Goal: Transaction & Acquisition: Book appointment/travel/reservation

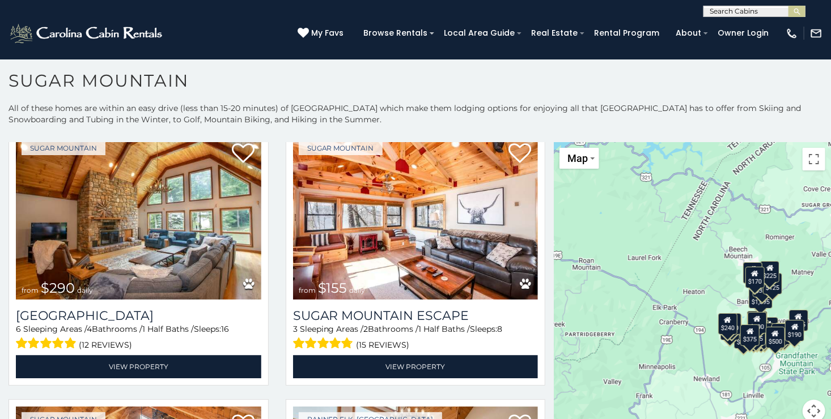
scroll to position [1370, 0]
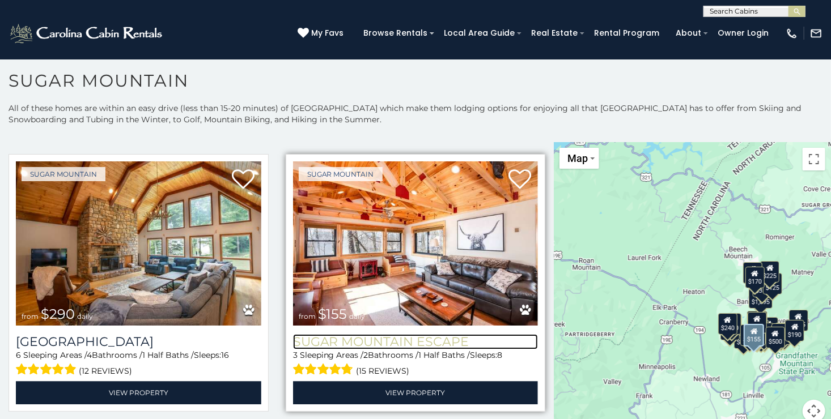
click at [401, 334] on h3 "Sugar Mountain Escape" at bounding box center [415, 341] width 245 height 15
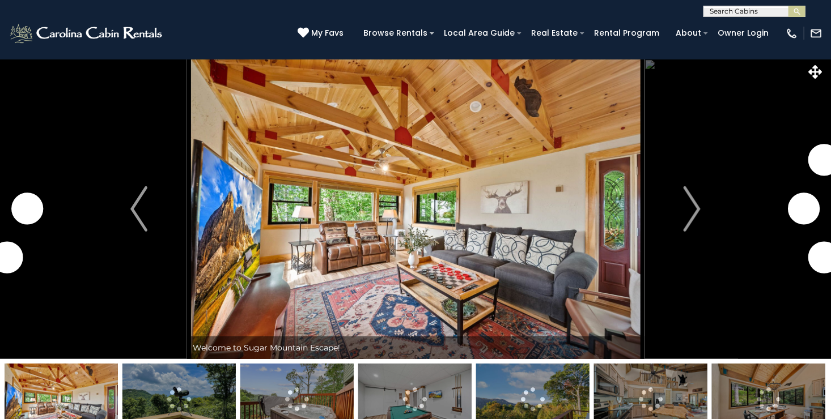
click at [701, 207] on button "Next" at bounding box center [692, 209] width 96 height 300
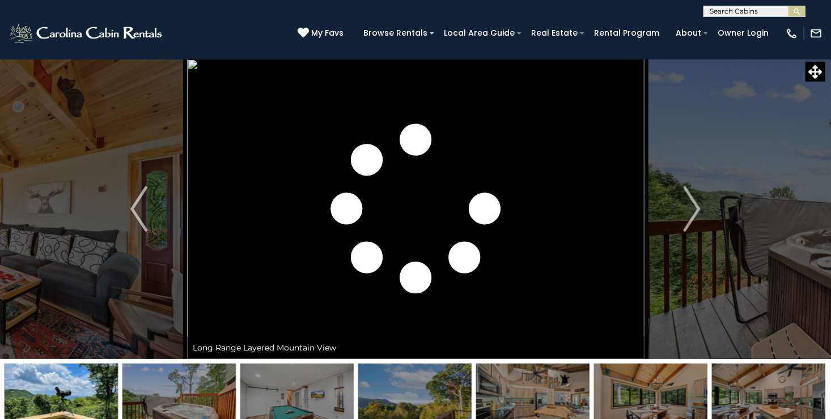
click at [701, 207] on button "Next" at bounding box center [692, 209] width 96 height 300
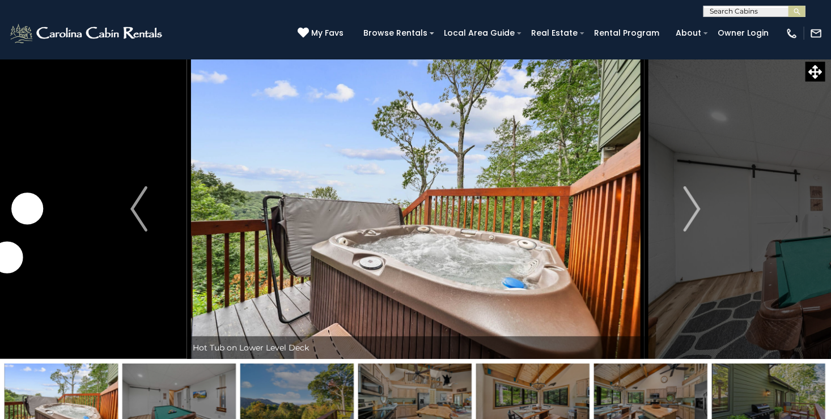
click at [701, 207] on button "Next" at bounding box center [692, 209] width 96 height 300
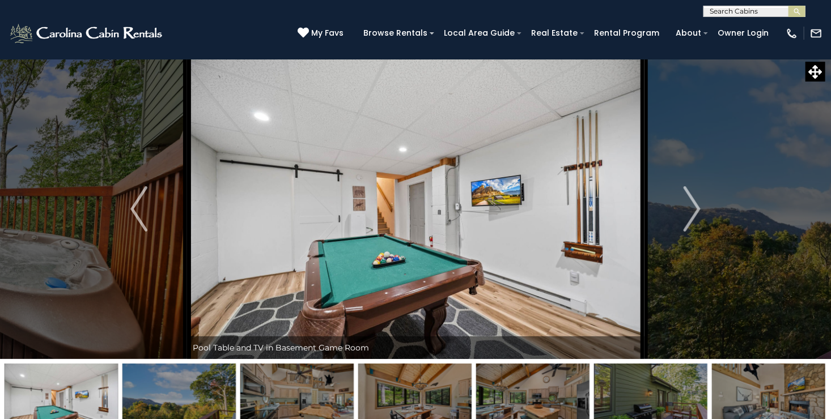
click at [701, 207] on button "Next" at bounding box center [692, 209] width 96 height 300
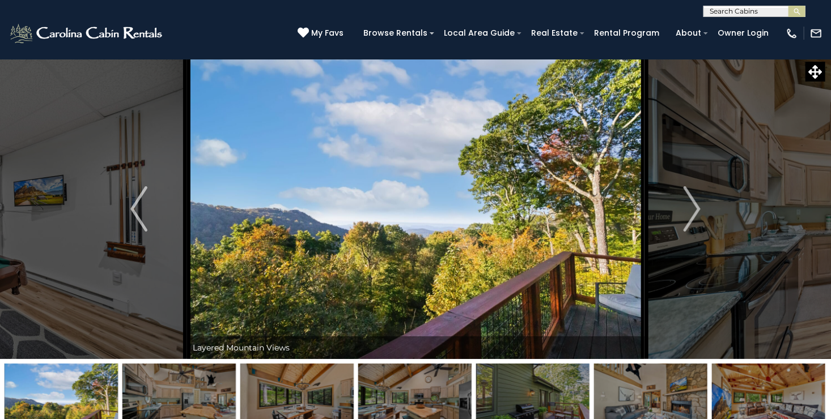
click at [701, 207] on button "Next" at bounding box center [692, 209] width 96 height 300
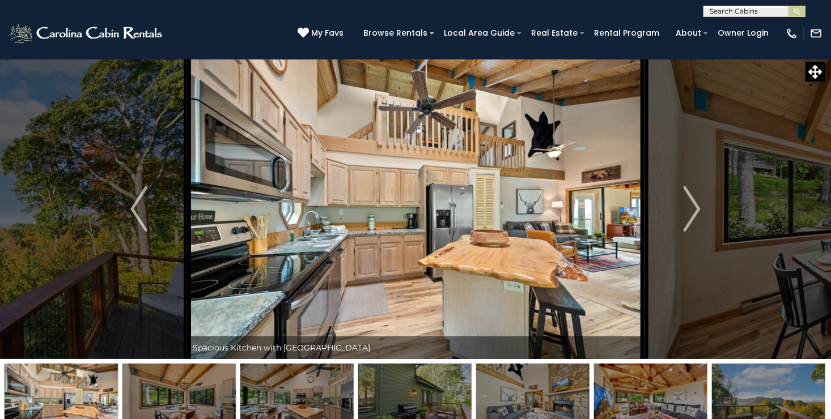
click at [701, 207] on button "Next" at bounding box center [692, 209] width 96 height 300
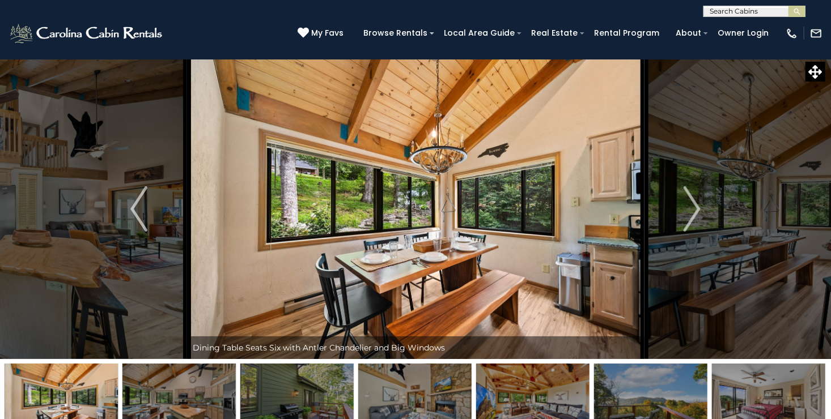
click at [701, 207] on button "Next" at bounding box center [692, 209] width 96 height 300
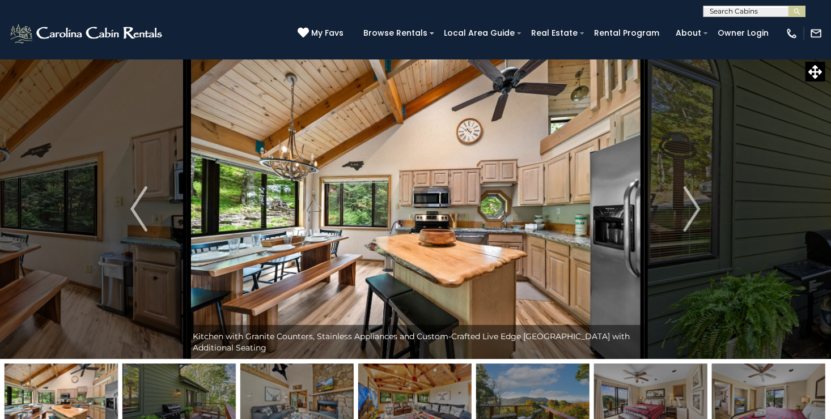
click at [701, 207] on button "Next" at bounding box center [692, 209] width 96 height 300
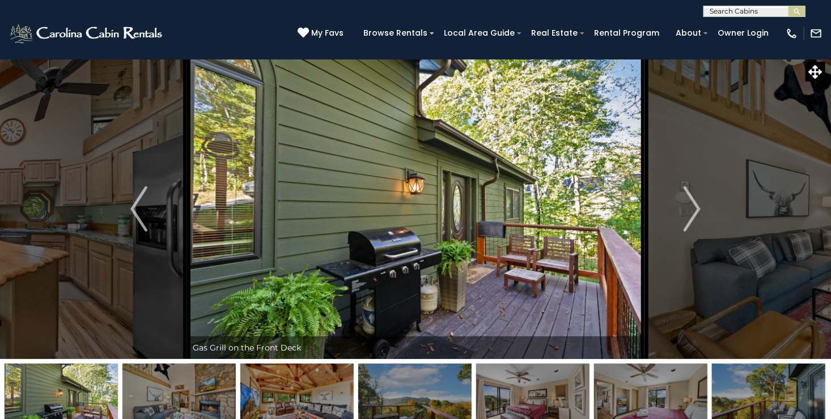
click at [701, 207] on button "Next" at bounding box center [692, 209] width 96 height 300
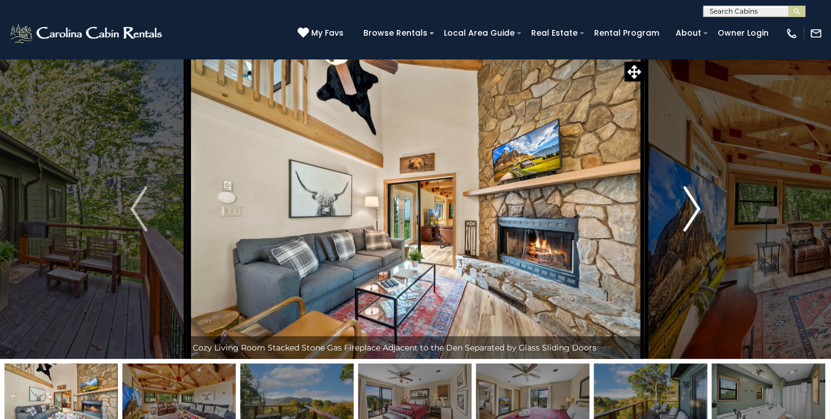
click at [699, 198] on img "Next" at bounding box center [691, 208] width 17 height 45
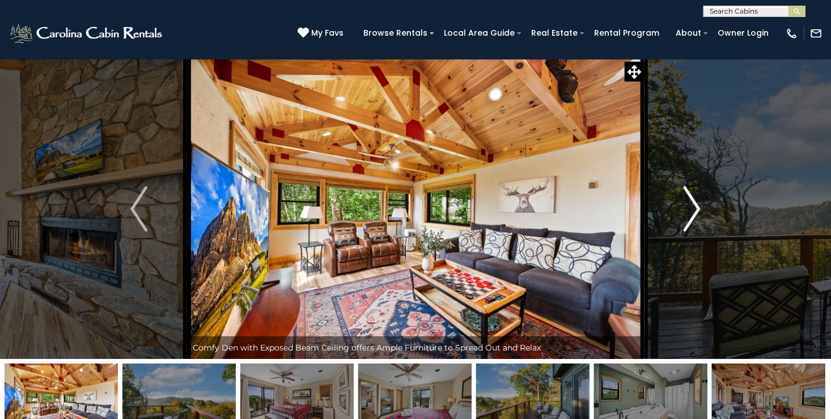
click at [685, 227] on img "Next" at bounding box center [691, 208] width 17 height 45
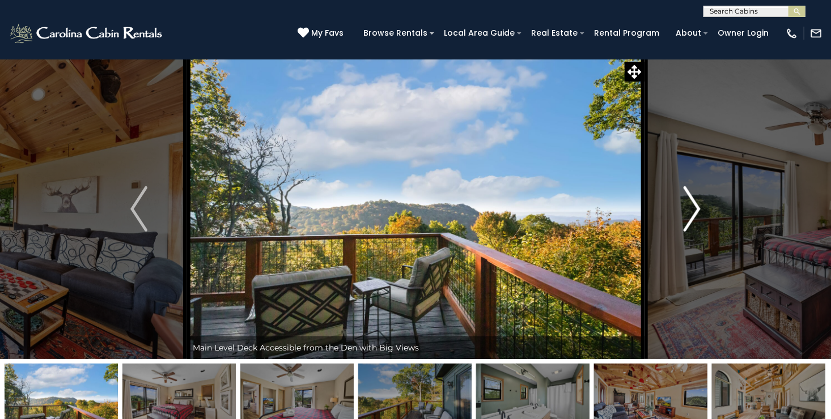
click at [685, 227] on img "Next" at bounding box center [691, 208] width 17 height 45
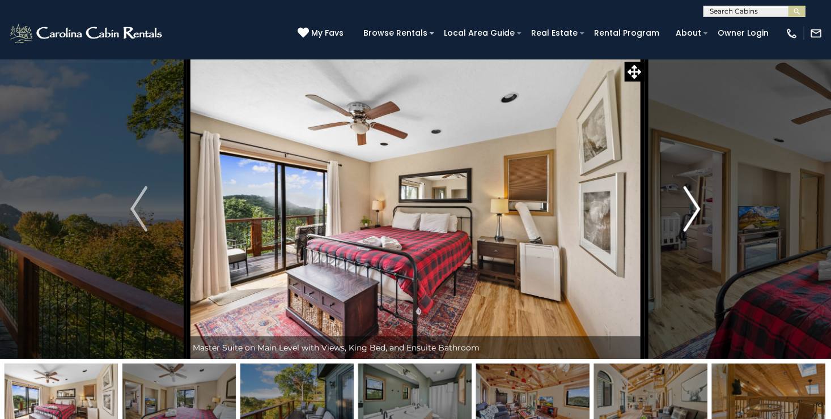
click at [685, 227] on img "Next" at bounding box center [691, 208] width 17 height 45
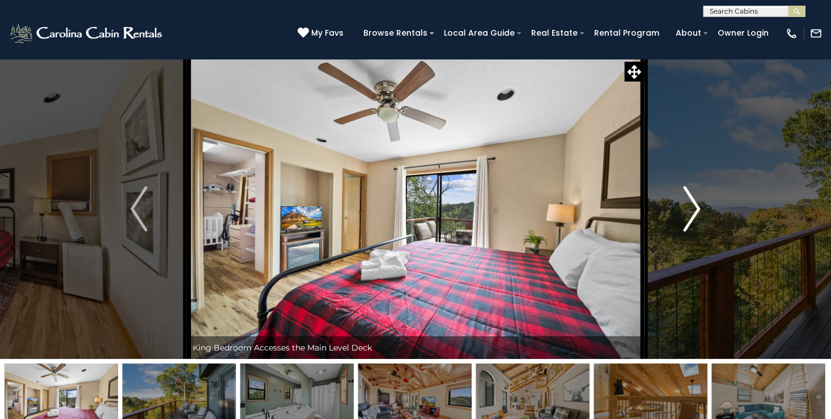
click at [685, 227] on img "Next" at bounding box center [691, 208] width 17 height 45
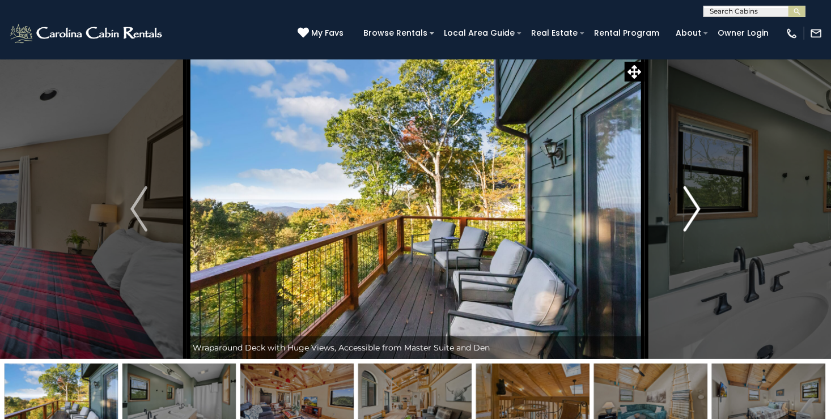
click at [685, 227] on img "Next" at bounding box center [691, 208] width 17 height 45
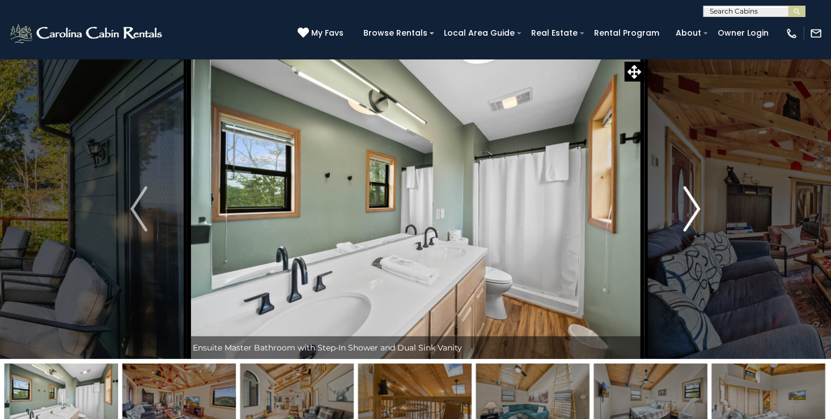
click at [685, 227] on img "Next" at bounding box center [691, 208] width 17 height 45
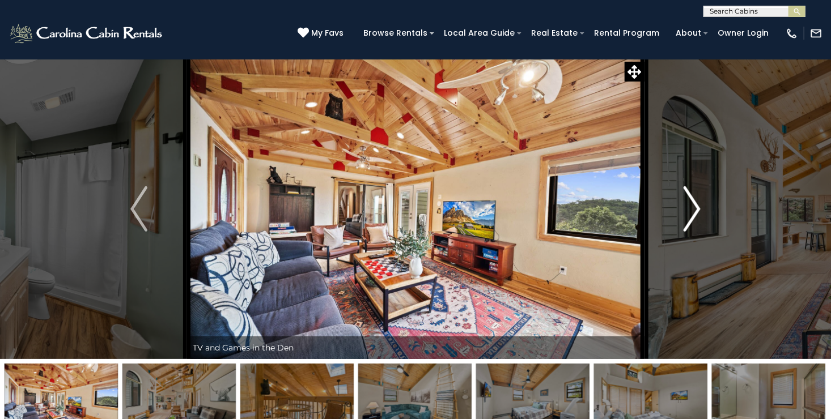
click at [685, 227] on img "Next" at bounding box center [691, 208] width 17 height 45
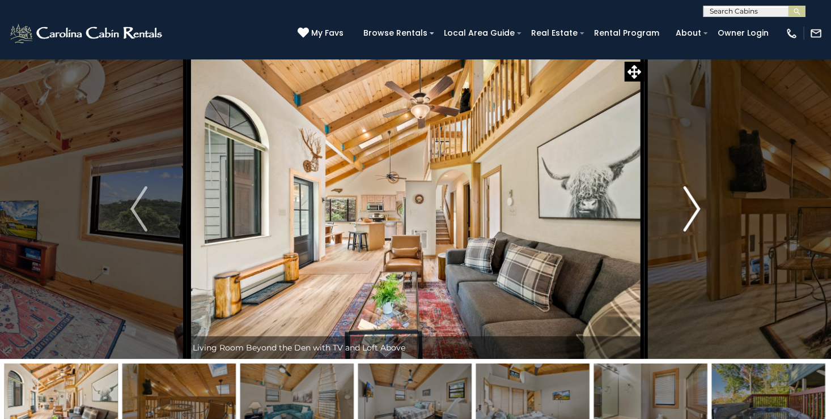
click at [685, 227] on img "Next" at bounding box center [691, 208] width 17 height 45
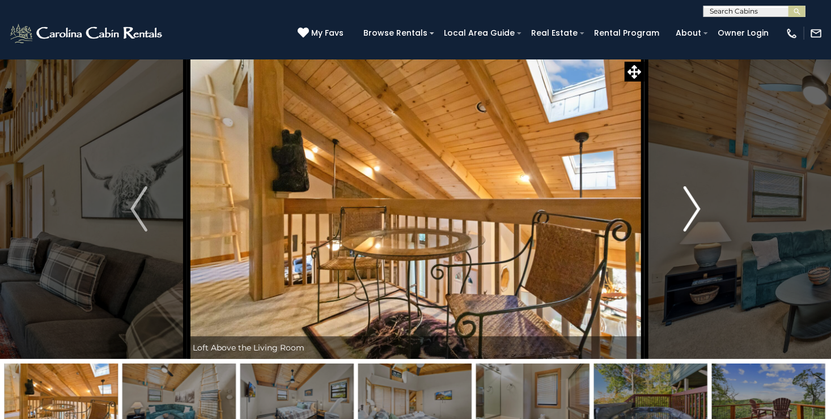
click at [685, 227] on img "Next" at bounding box center [691, 208] width 17 height 45
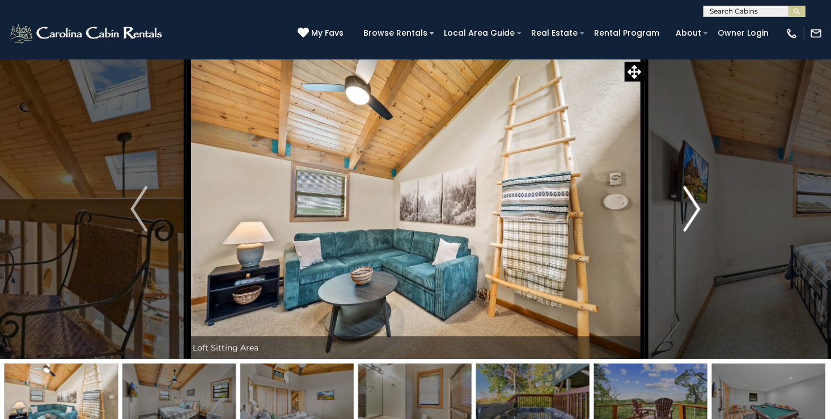
click at [685, 227] on img "Next" at bounding box center [691, 208] width 17 height 45
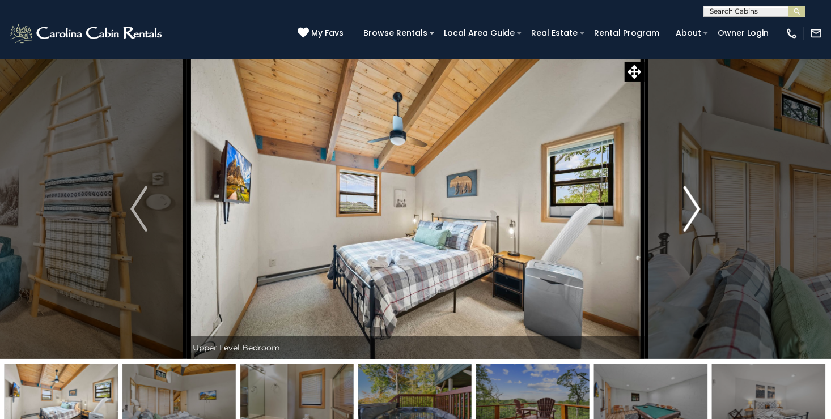
click at [685, 227] on img "Next" at bounding box center [691, 208] width 17 height 45
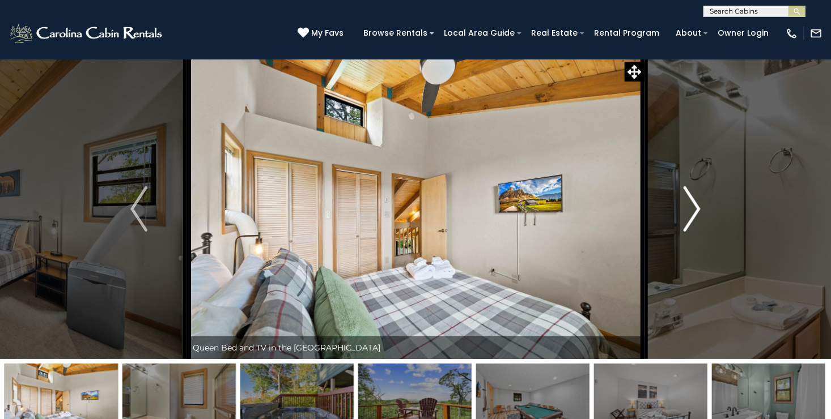
click at [685, 227] on img "Next" at bounding box center [691, 208] width 17 height 45
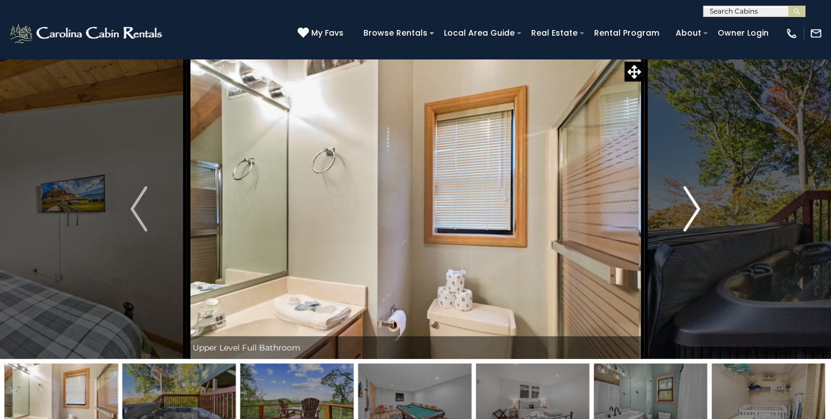
click at [685, 227] on img "Next" at bounding box center [691, 208] width 17 height 45
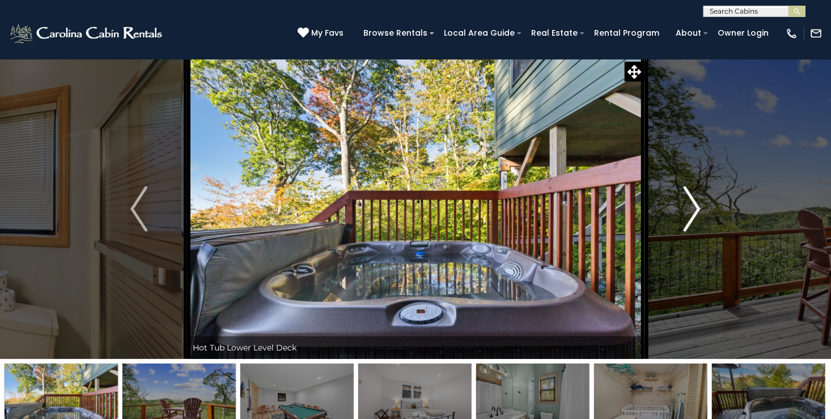
click at [685, 227] on img "Next" at bounding box center [691, 208] width 17 height 45
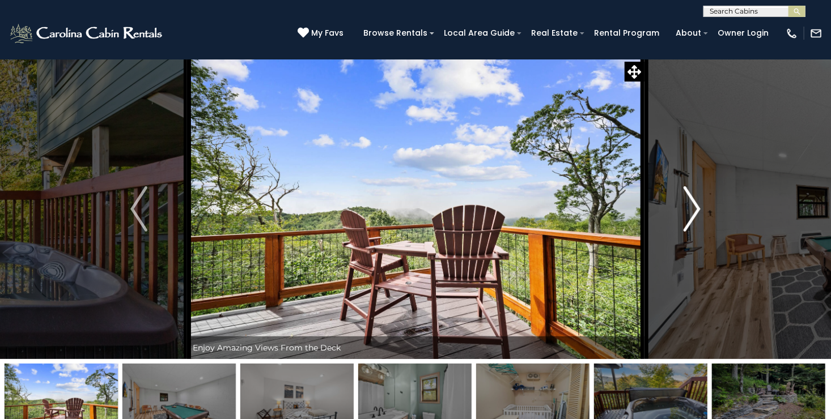
click at [685, 227] on img "Next" at bounding box center [691, 208] width 17 height 45
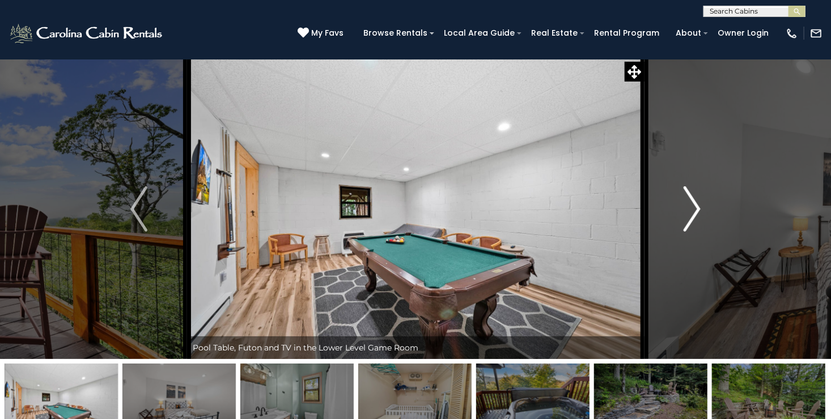
click at [685, 227] on img "Next" at bounding box center [691, 208] width 17 height 45
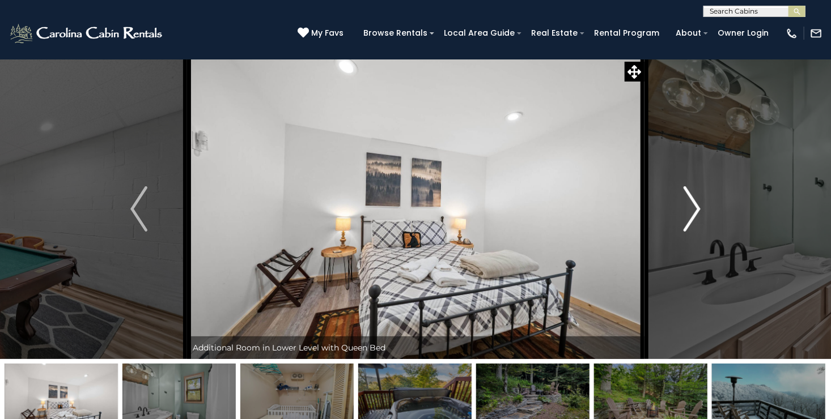
click at [685, 227] on img "Next" at bounding box center [691, 208] width 17 height 45
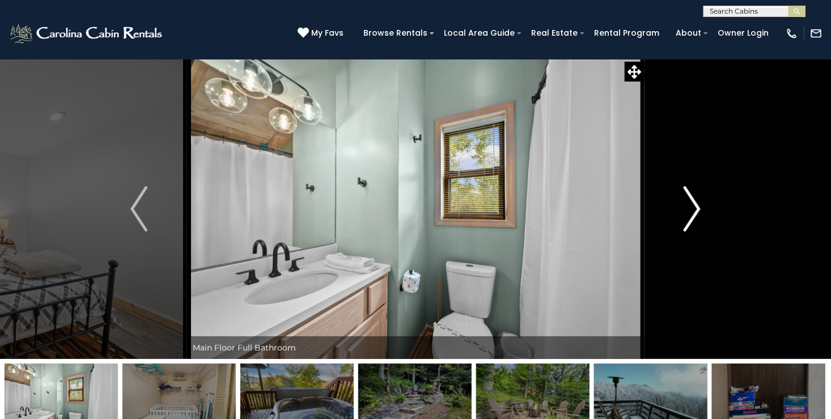
click at [685, 227] on img "Next" at bounding box center [691, 208] width 17 height 45
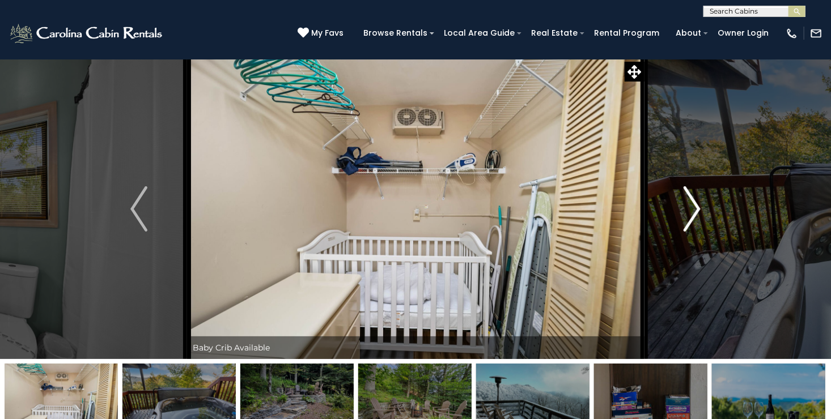
click at [685, 227] on img "Next" at bounding box center [691, 208] width 17 height 45
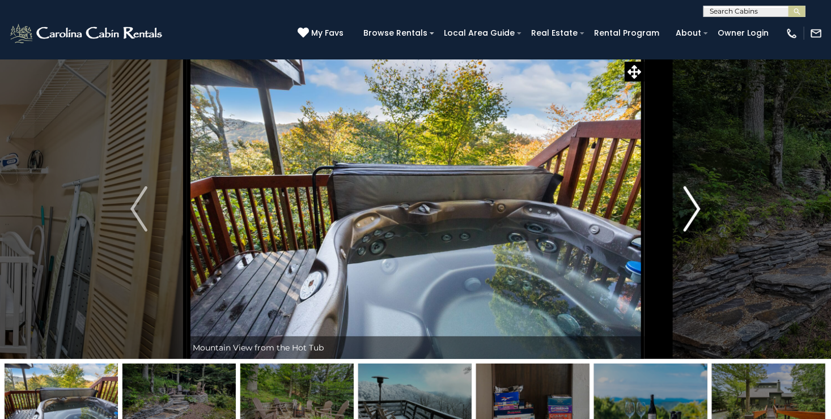
click at [697, 211] on img "Next" at bounding box center [691, 208] width 17 height 45
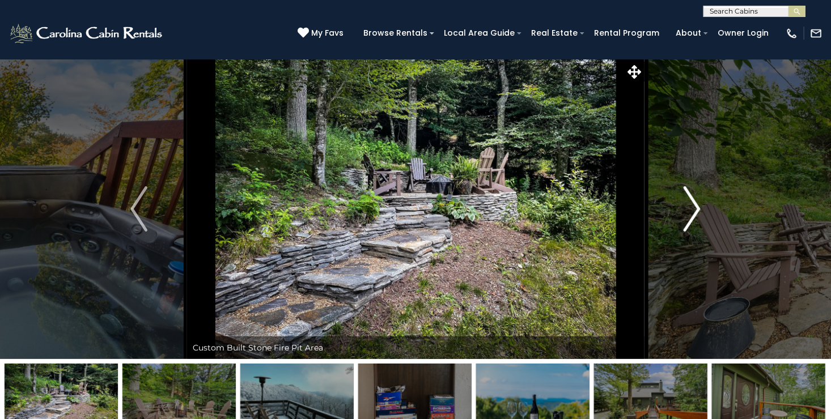
click at [697, 211] on img "Next" at bounding box center [691, 208] width 17 height 45
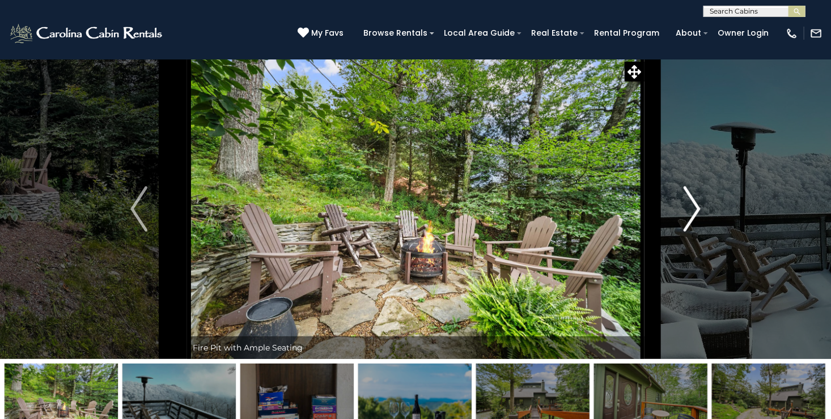
click at [697, 211] on img "Next" at bounding box center [691, 208] width 17 height 45
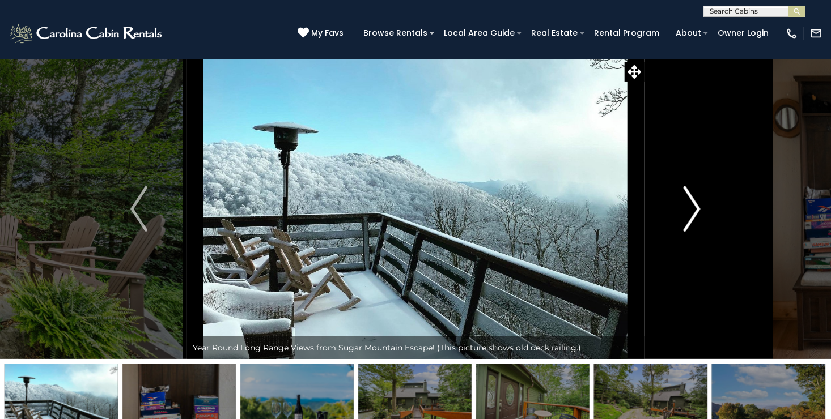
click at [697, 211] on img "Next" at bounding box center [691, 208] width 17 height 45
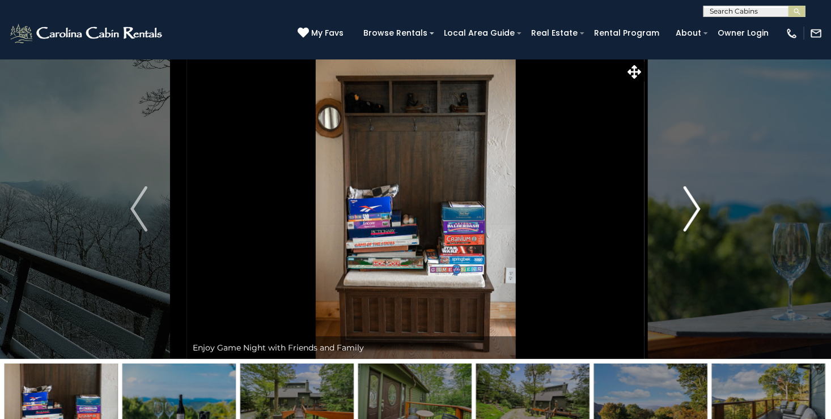
click at [697, 211] on img "Next" at bounding box center [691, 208] width 17 height 45
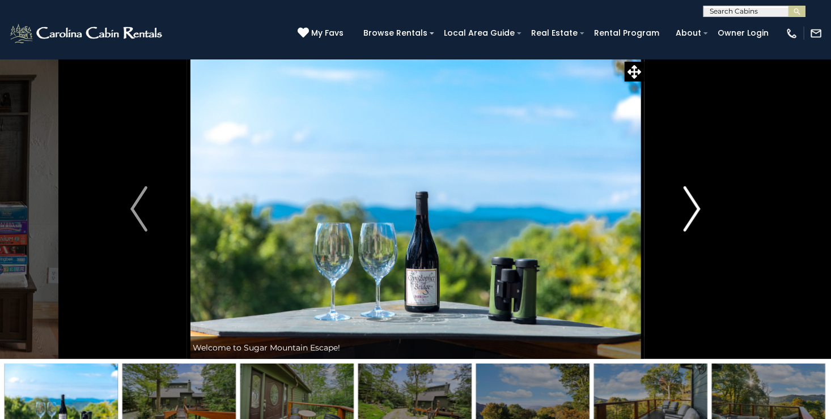
click at [697, 211] on img "Next" at bounding box center [691, 208] width 17 height 45
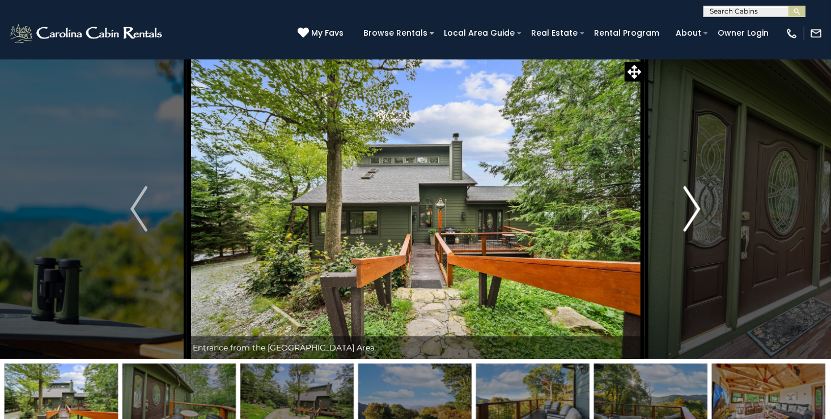
click at [697, 211] on img "Next" at bounding box center [691, 208] width 17 height 45
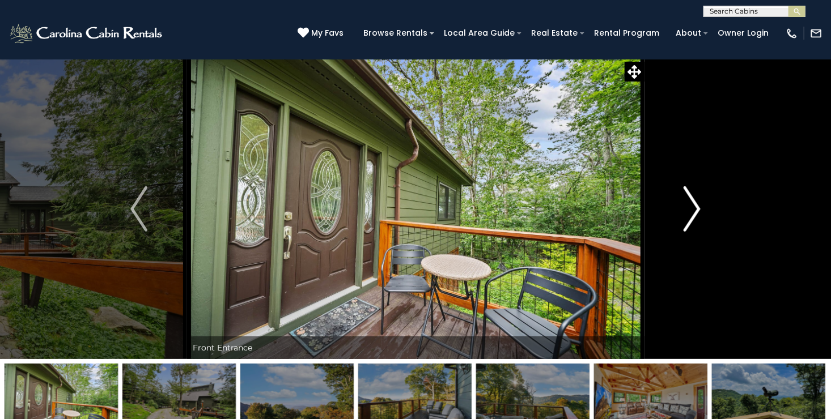
click at [697, 211] on img "Next" at bounding box center [691, 208] width 17 height 45
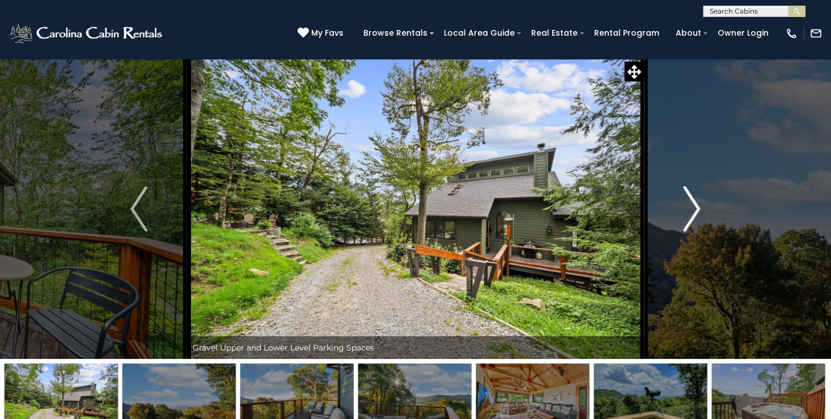
click at [697, 211] on img "Next" at bounding box center [691, 208] width 17 height 45
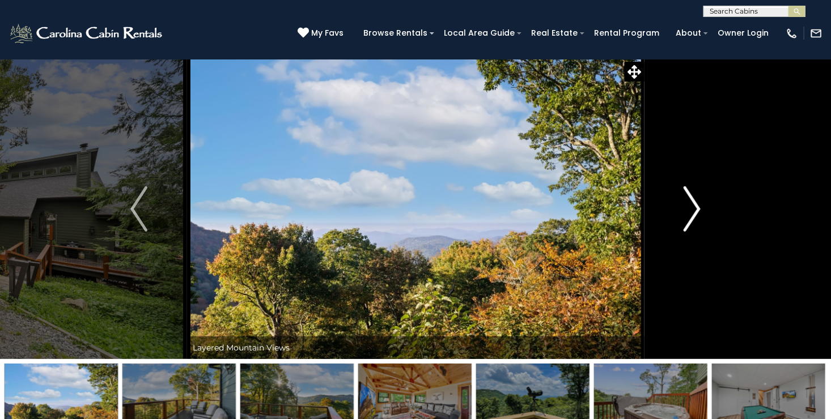
click at [697, 211] on img "Next" at bounding box center [691, 208] width 17 height 45
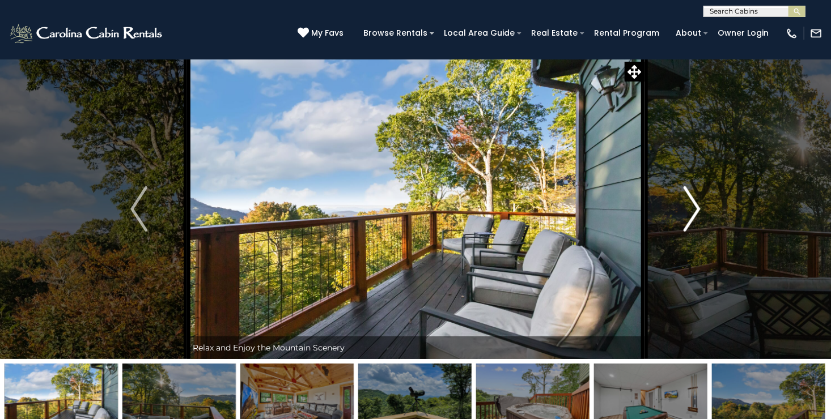
click at [697, 211] on img "Next" at bounding box center [691, 208] width 17 height 45
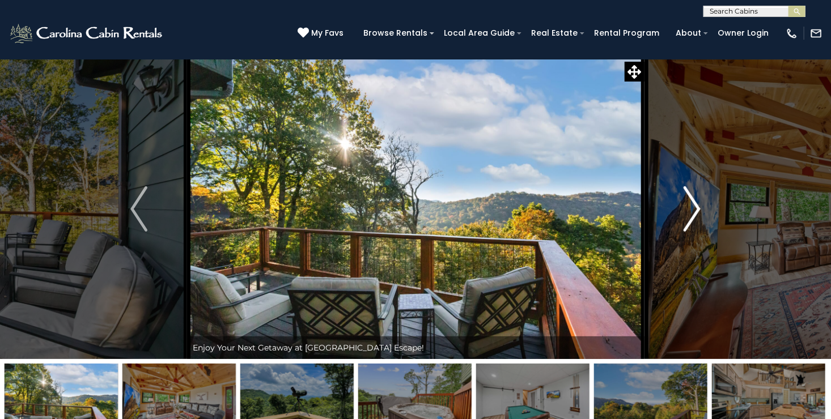
click at [697, 211] on img "Next" at bounding box center [691, 208] width 17 height 45
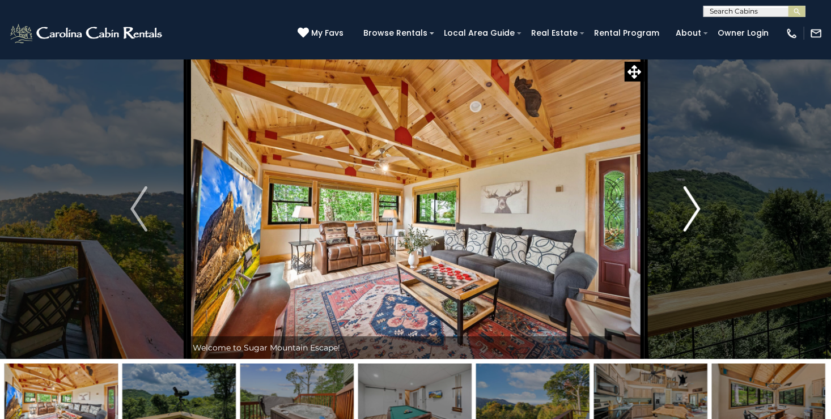
click at [697, 211] on img "Next" at bounding box center [691, 208] width 17 height 45
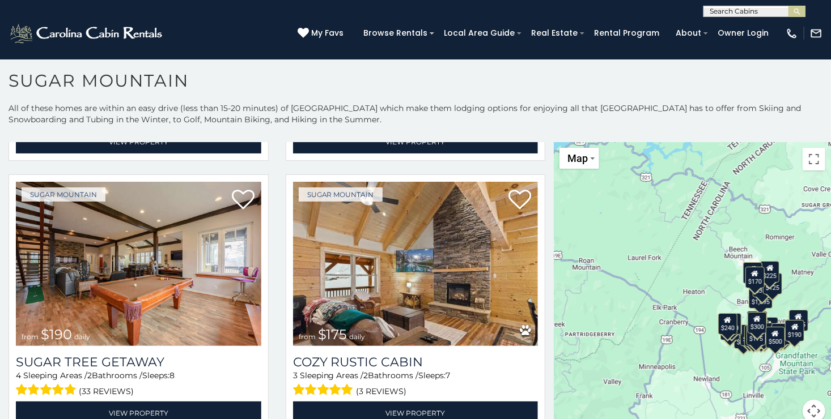
scroll to position [1099, 0]
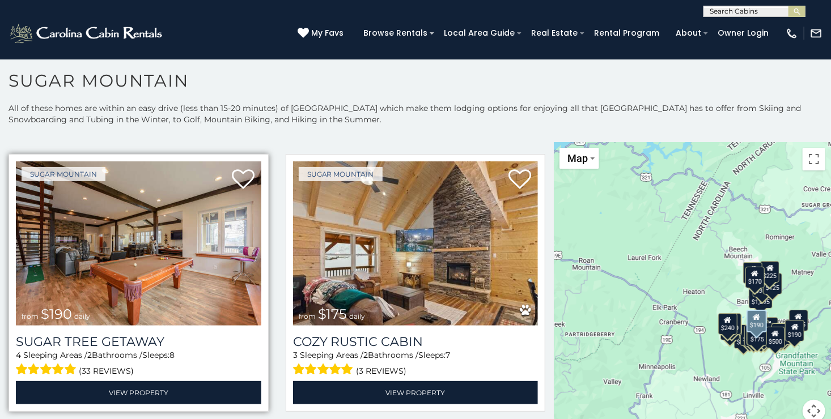
click at [121, 261] on img at bounding box center [138, 243] width 245 height 164
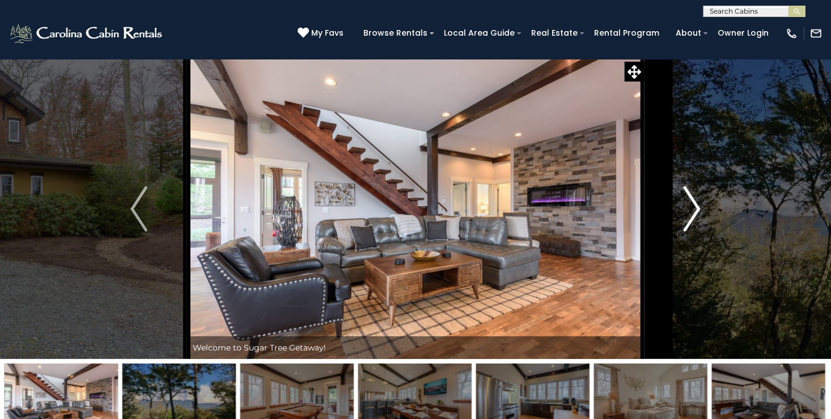
click at [694, 212] on img "Next" at bounding box center [691, 208] width 17 height 45
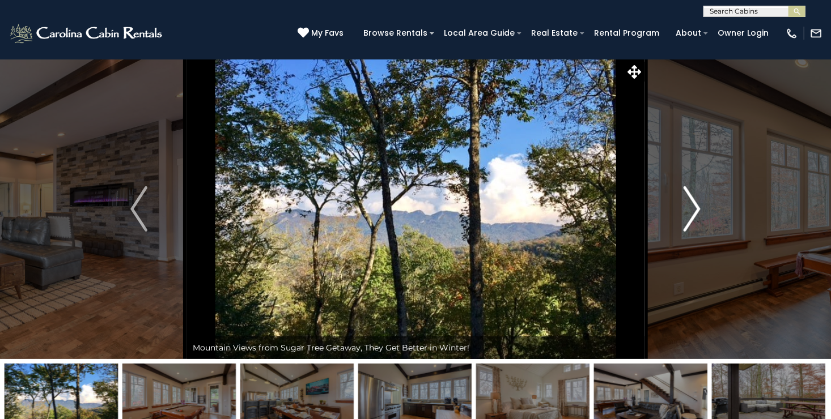
click at [694, 212] on img "Next" at bounding box center [691, 208] width 17 height 45
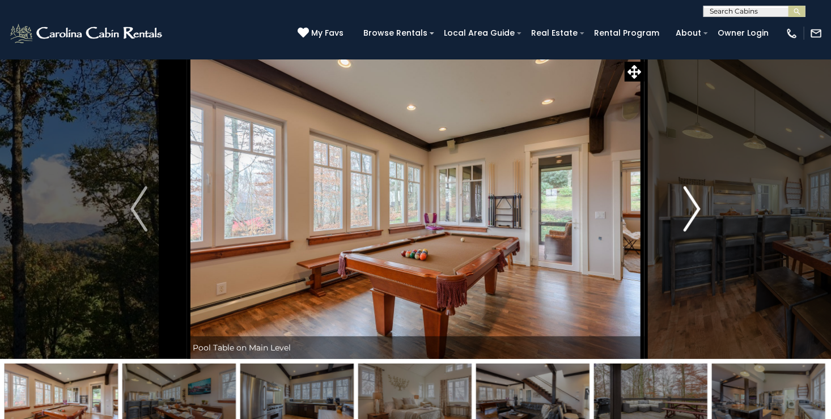
click at [694, 212] on img "Next" at bounding box center [691, 208] width 17 height 45
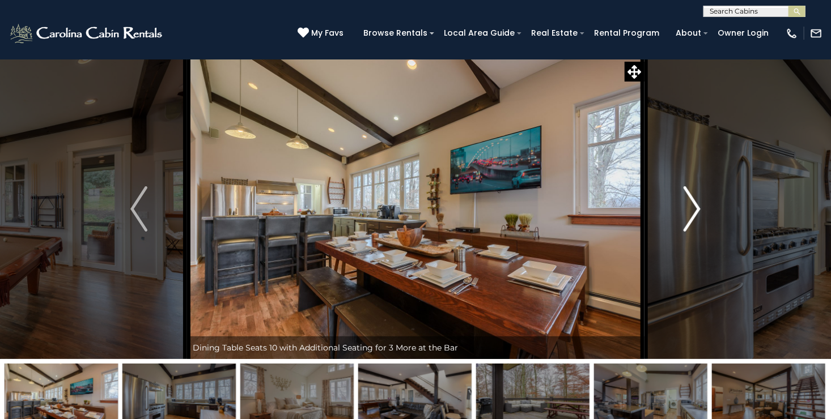
click at [694, 212] on img "Next" at bounding box center [691, 208] width 17 height 45
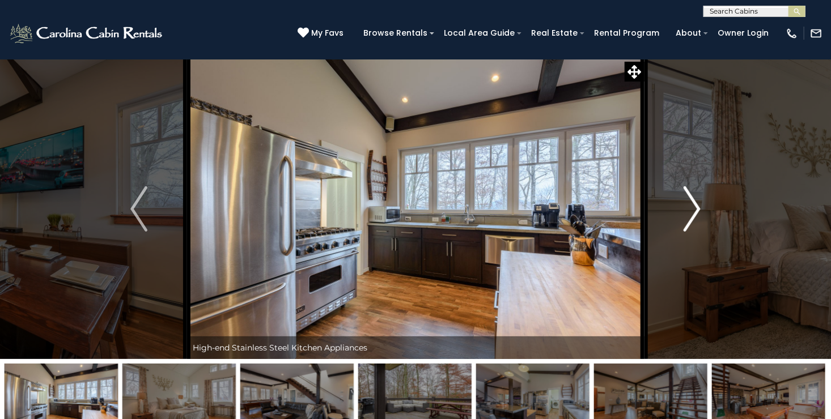
click at [694, 212] on img "Next" at bounding box center [691, 208] width 17 height 45
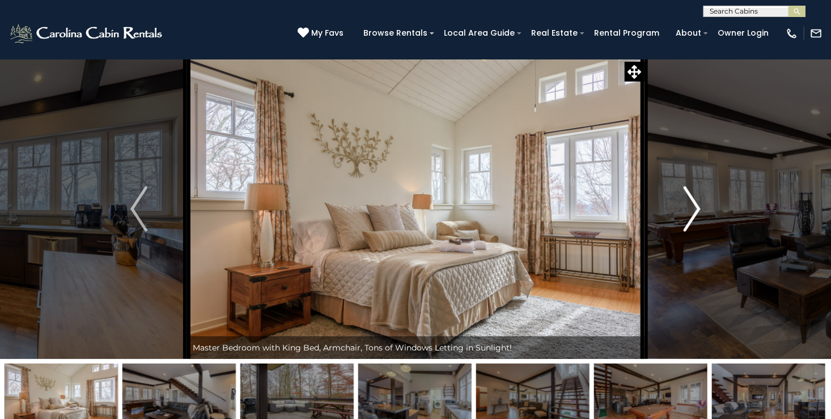
click at [694, 212] on img "Next" at bounding box center [691, 208] width 17 height 45
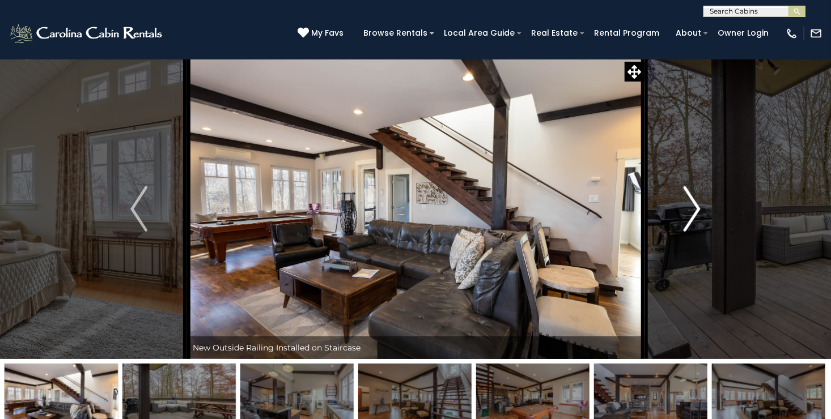
click at [694, 212] on img "Next" at bounding box center [691, 208] width 17 height 45
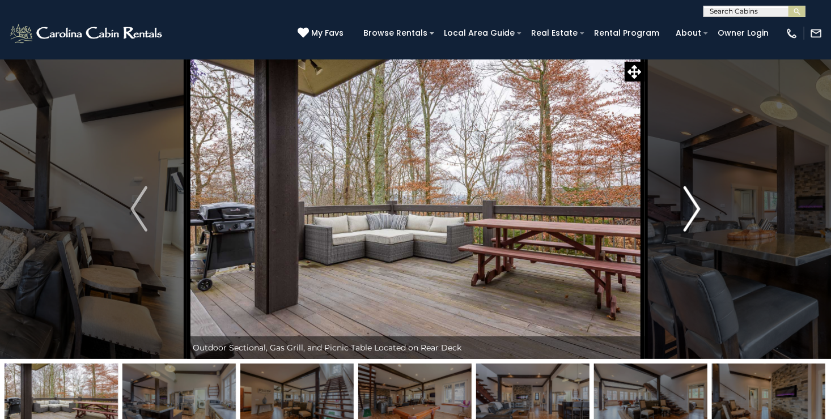
click at [694, 212] on img "Next" at bounding box center [691, 208] width 17 height 45
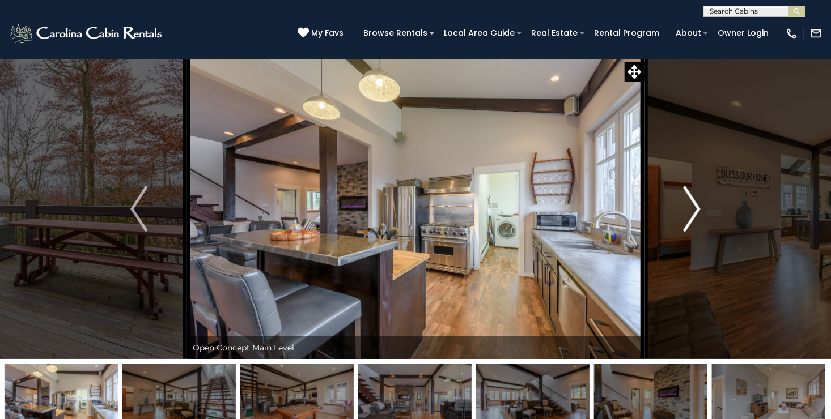
click at [694, 212] on img "Next" at bounding box center [691, 208] width 17 height 45
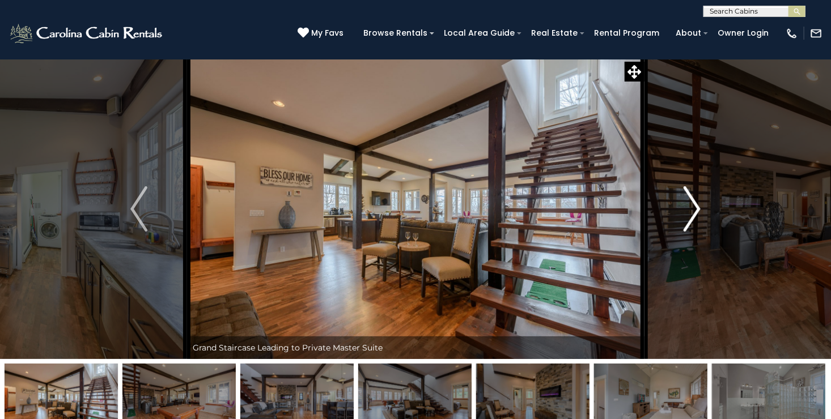
click at [694, 212] on img "Next" at bounding box center [691, 208] width 17 height 45
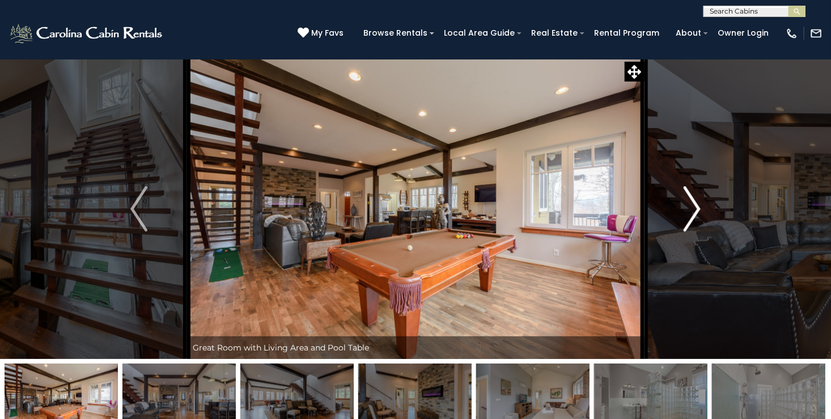
click at [694, 212] on img "Next" at bounding box center [691, 208] width 17 height 45
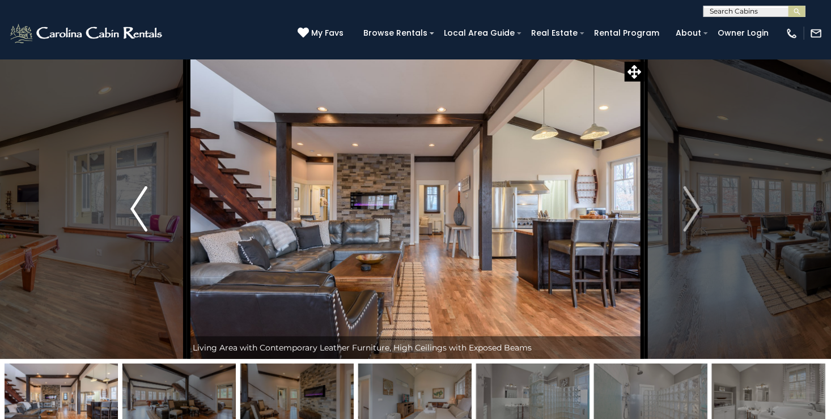
click at [130, 202] on img "Previous" at bounding box center [138, 208] width 17 height 45
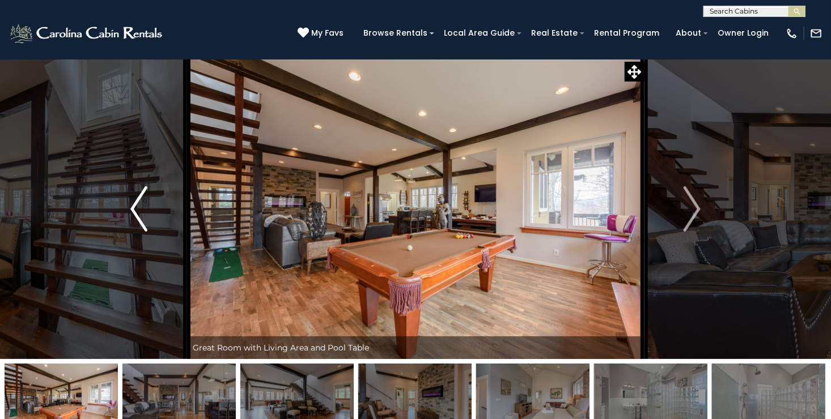
click at [130, 202] on img "Previous" at bounding box center [138, 208] width 17 height 45
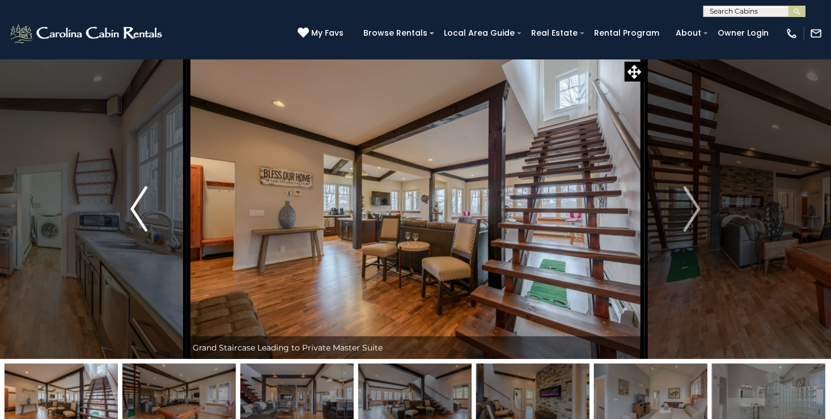
click at [130, 202] on img "Previous" at bounding box center [138, 208] width 17 height 45
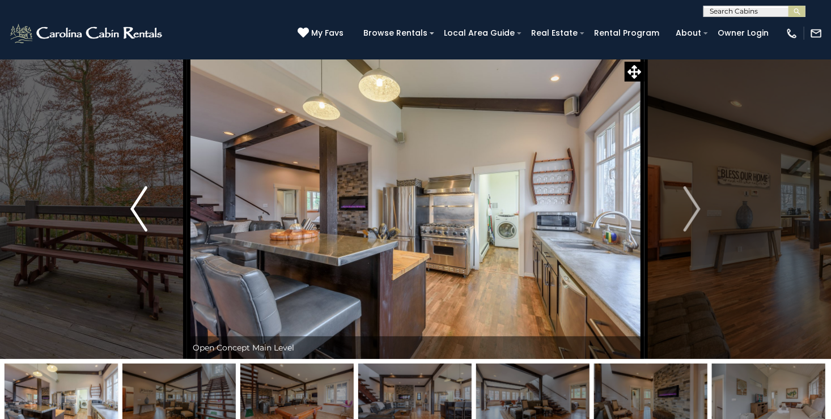
click at [130, 202] on img "Previous" at bounding box center [138, 208] width 17 height 45
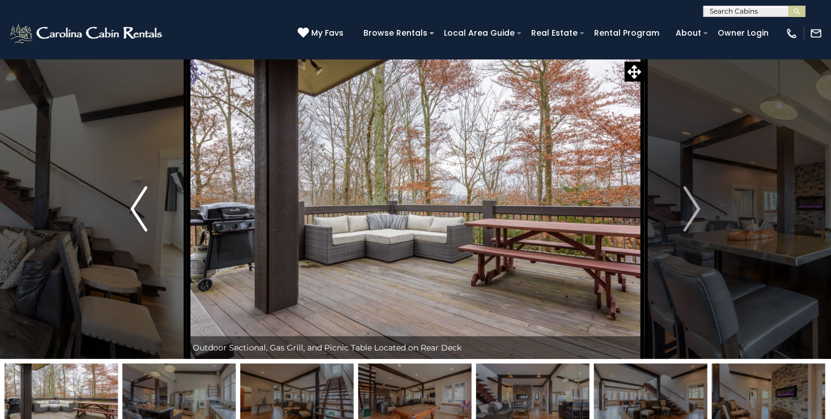
click at [130, 202] on img "Previous" at bounding box center [138, 208] width 17 height 45
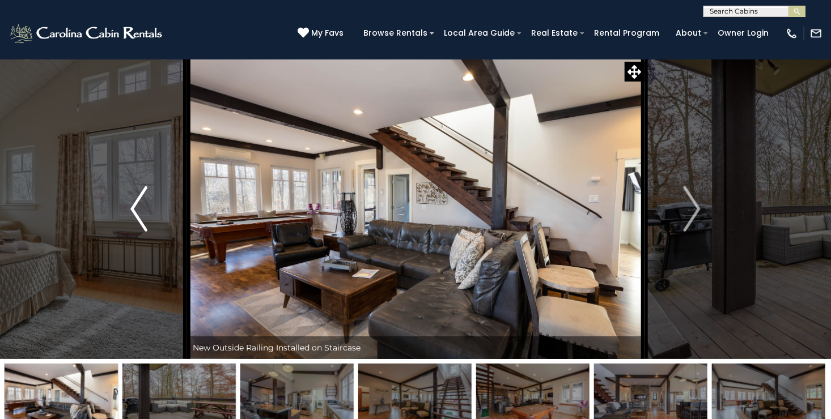
click at [130, 202] on img "Previous" at bounding box center [138, 208] width 17 height 45
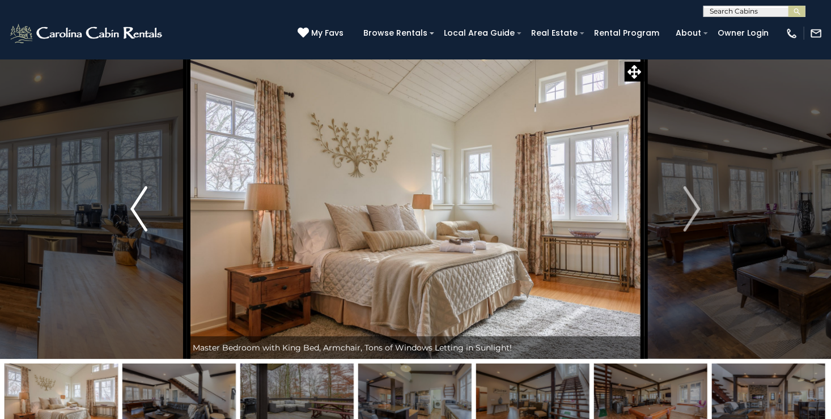
click at [130, 202] on img "Previous" at bounding box center [138, 208] width 17 height 45
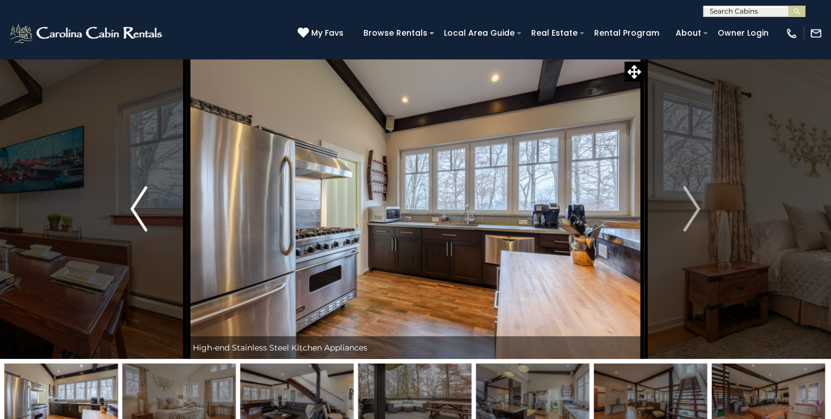
click at [130, 202] on img "Previous" at bounding box center [138, 208] width 17 height 45
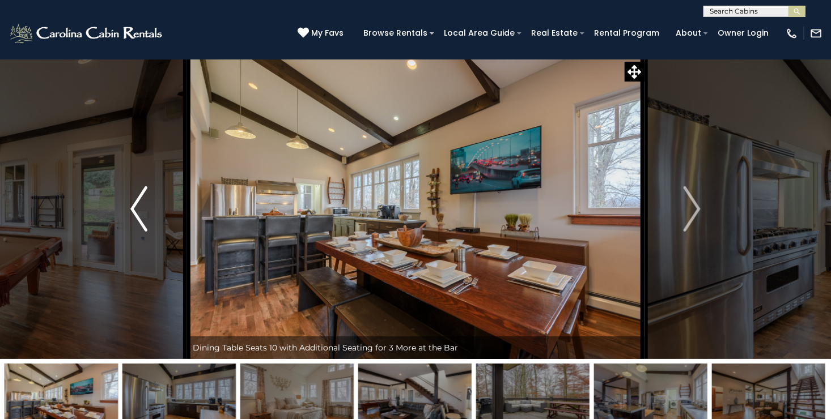
click at [130, 202] on img "Previous" at bounding box center [138, 208] width 17 height 45
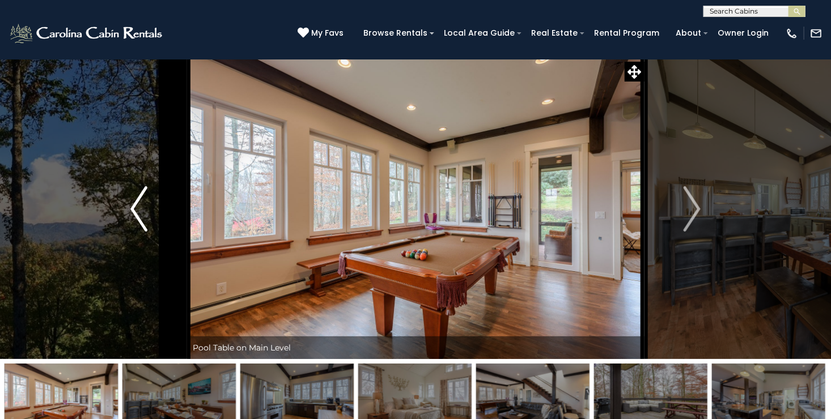
click at [130, 202] on img "Previous" at bounding box center [138, 208] width 17 height 45
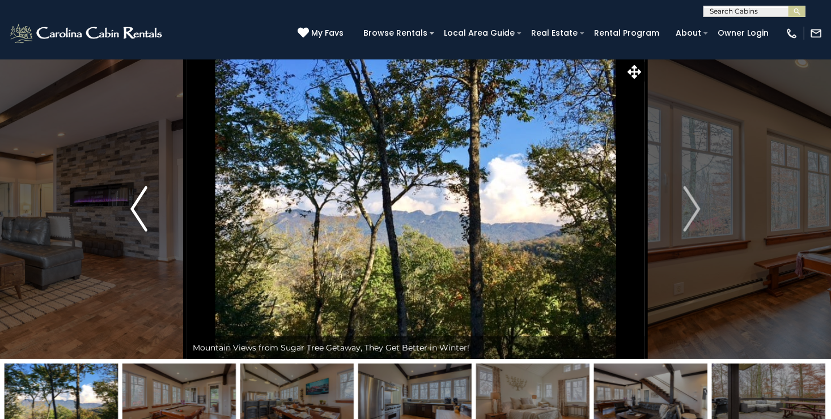
click at [130, 202] on img "Previous" at bounding box center [138, 208] width 17 height 45
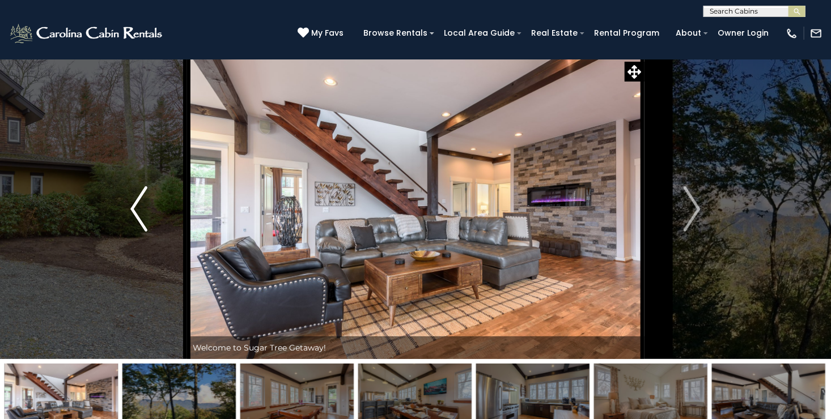
click at [130, 202] on img "Previous" at bounding box center [138, 208] width 17 height 45
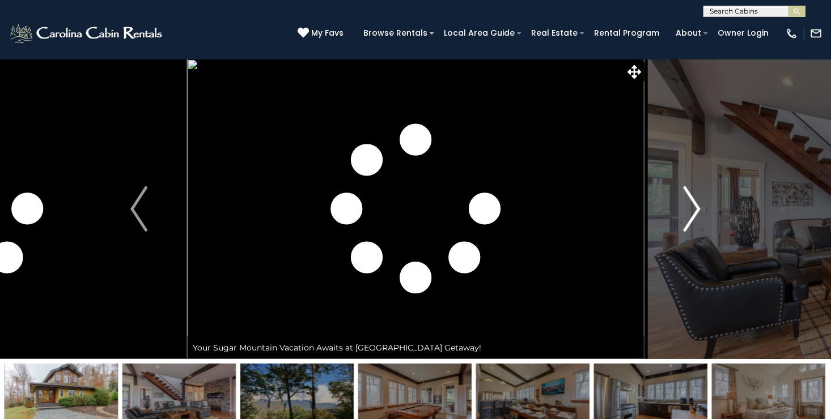
drag, startPoint x: 696, startPoint y: 196, endPoint x: 694, endPoint y: 131, distance: 64.6
click at [694, 131] on button "Next" at bounding box center [692, 209] width 96 height 300
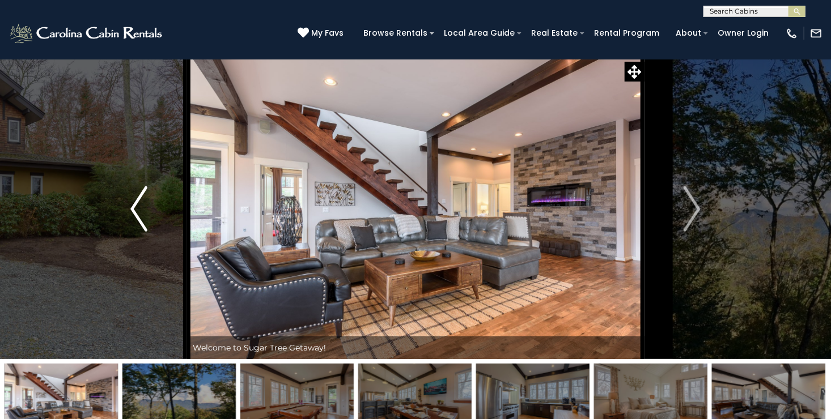
click at [140, 218] on img "Previous" at bounding box center [138, 208] width 17 height 45
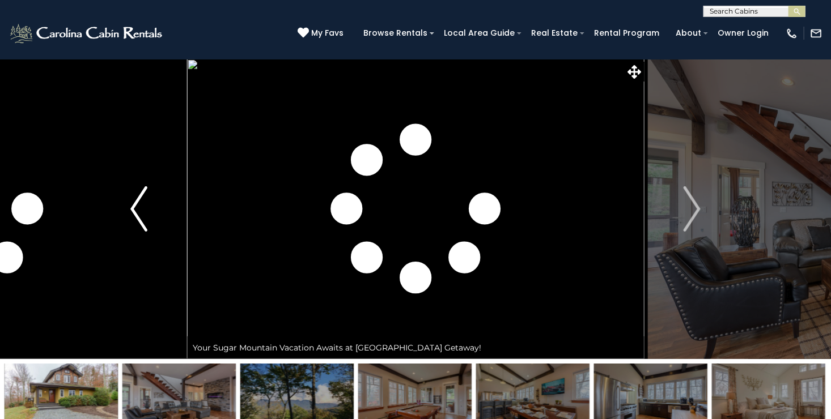
click at [140, 218] on img "Previous" at bounding box center [138, 208] width 17 height 45
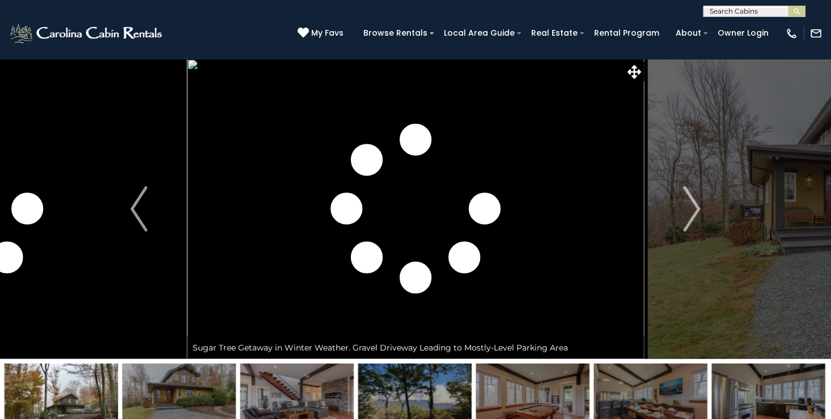
click at [202, 389] on img at bounding box center [178, 399] width 113 height 71
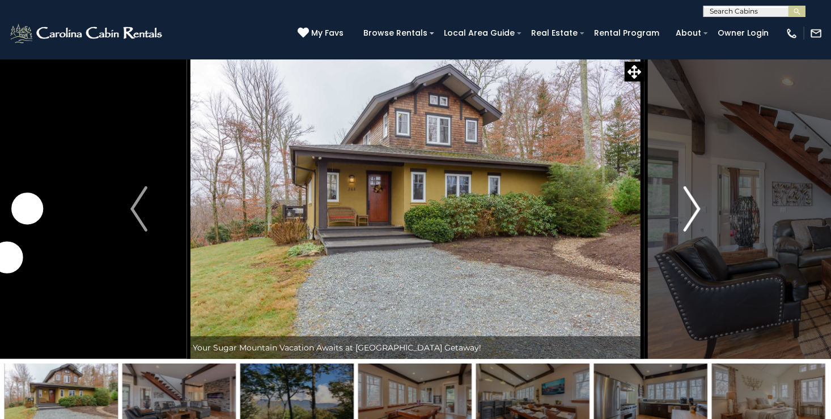
drag, startPoint x: 697, startPoint y: 207, endPoint x: 695, endPoint y: 186, distance: 20.5
click at [695, 186] on button "Next" at bounding box center [692, 209] width 96 height 300
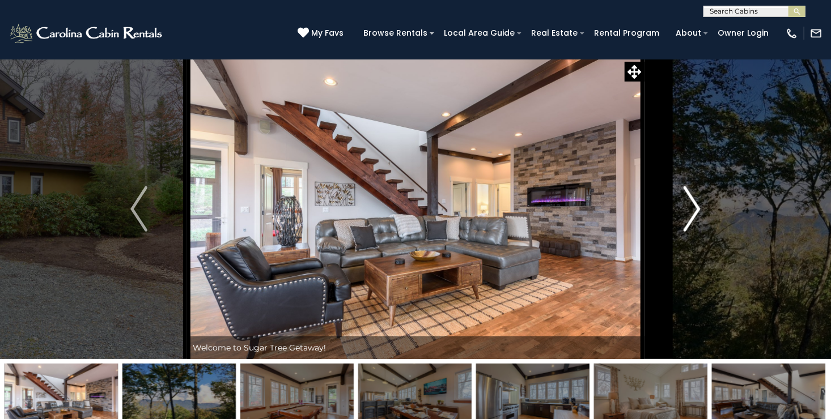
click at [691, 199] on img "Next" at bounding box center [691, 208] width 17 height 45
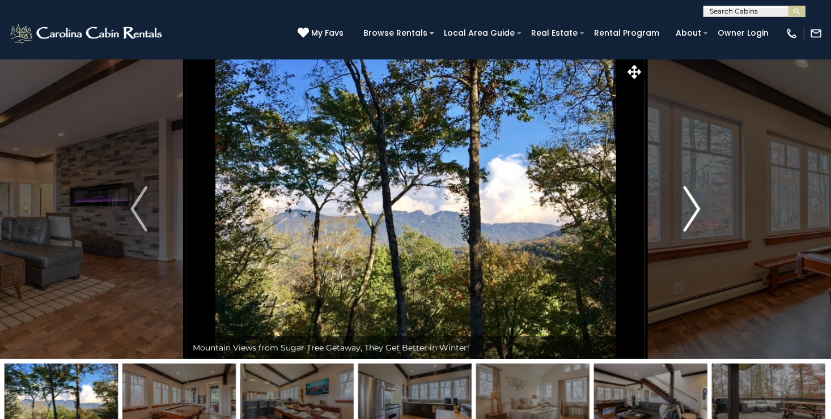
click at [691, 199] on img "Next" at bounding box center [691, 208] width 17 height 45
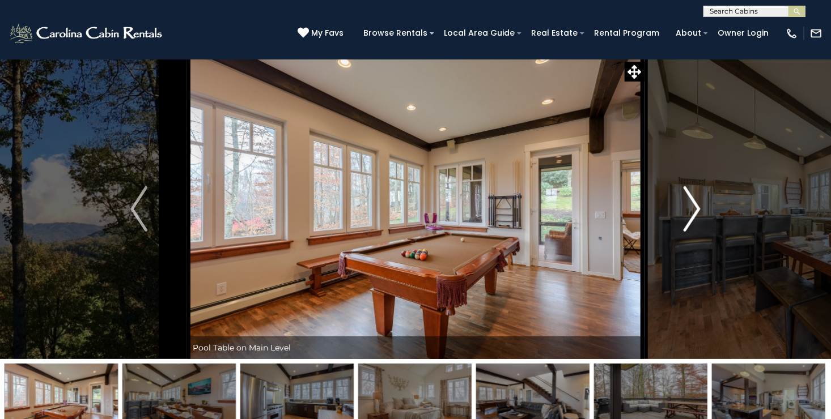
click at [691, 199] on img "Next" at bounding box center [691, 208] width 17 height 45
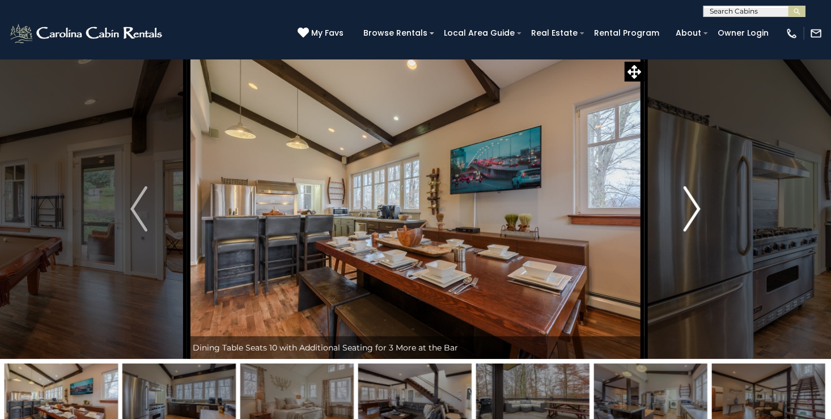
click at [691, 199] on img "Next" at bounding box center [691, 208] width 17 height 45
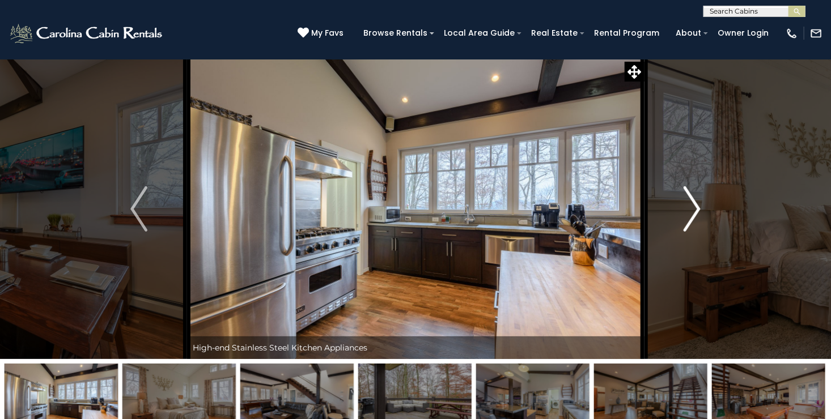
click at [691, 199] on img "Next" at bounding box center [691, 208] width 17 height 45
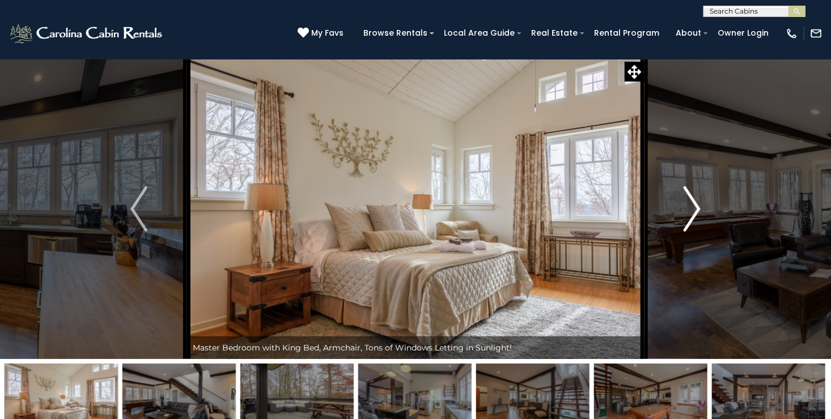
click at [691, 199] on img "Next" at bounding box center [691, 208] width 17 height 45
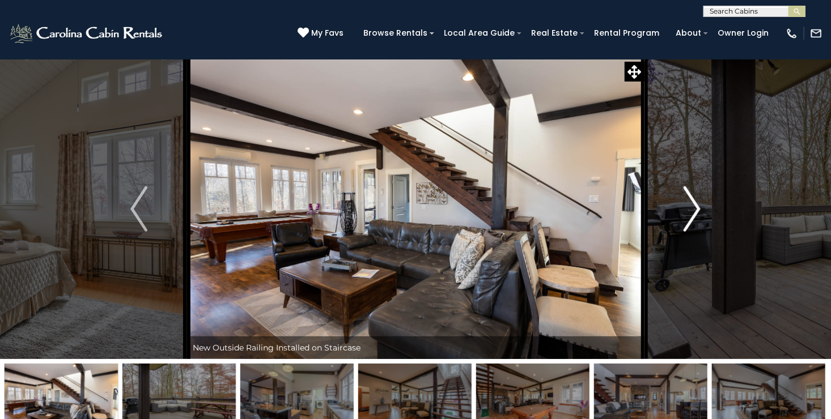
click at [691, 199] on img "Next" at bounding box center [691, 208] width 17 height 45
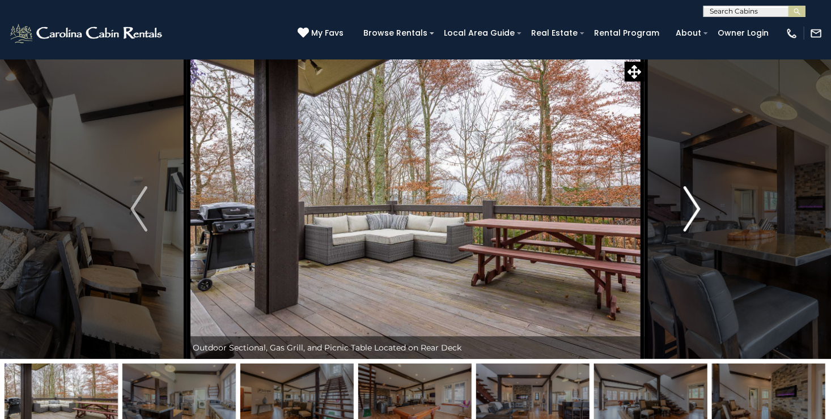
click at [691, 199] on img "Next" at bounding box center [691, 208] width 17 height 45
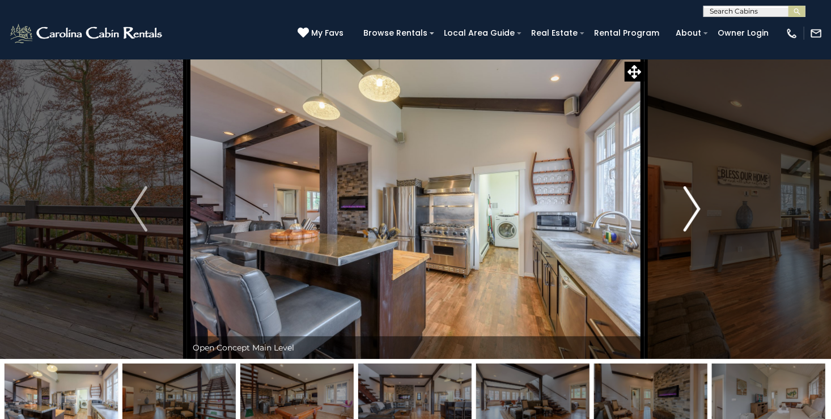
click at [691, 199] on img "Next" at bounding box center [691, 208] width 17 height 45
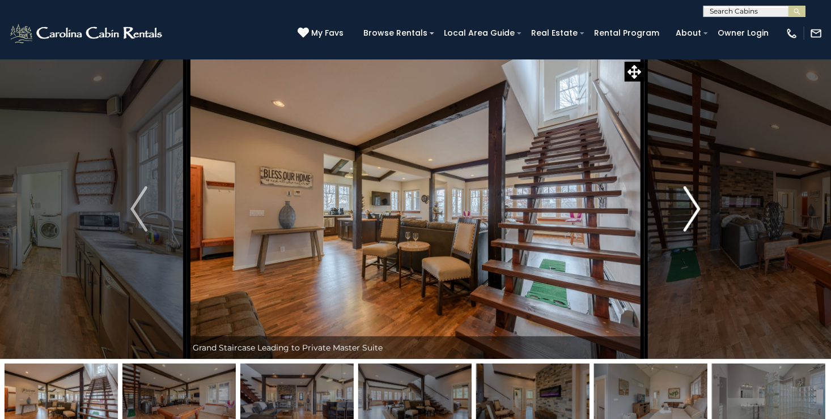
click at [691, 199] on img "Next" at bounding box center [691, 208] width 17 height 45
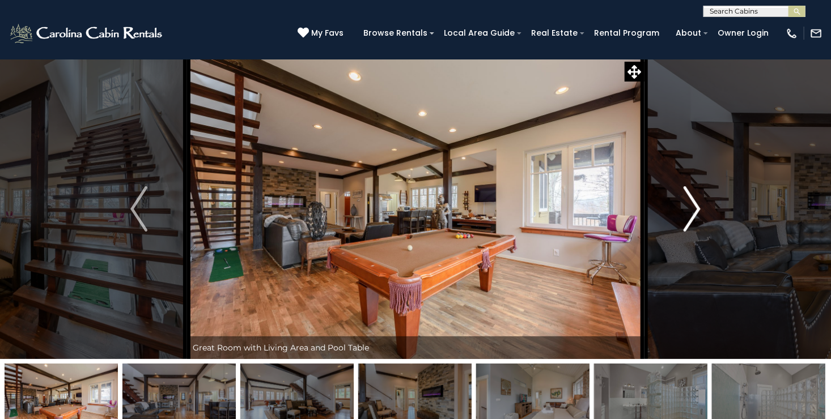
click at [691, 199] on img "Next" at bounding box center [691, 208] width 17 height 45
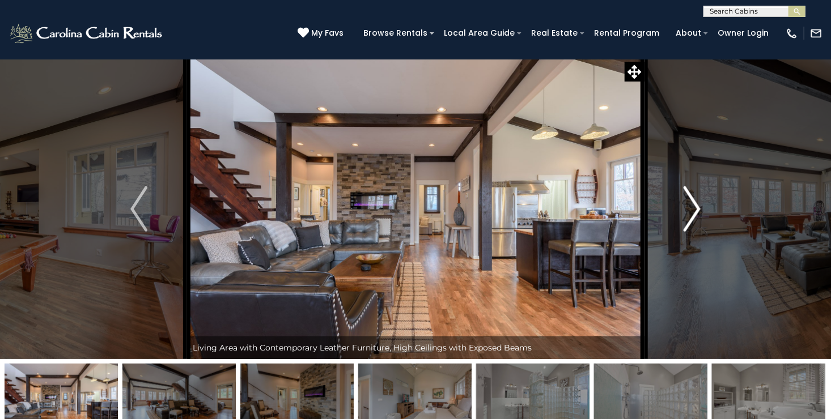
click at [691, 199] on img "Next" at bounding box center [691, 208] width 17 height 45
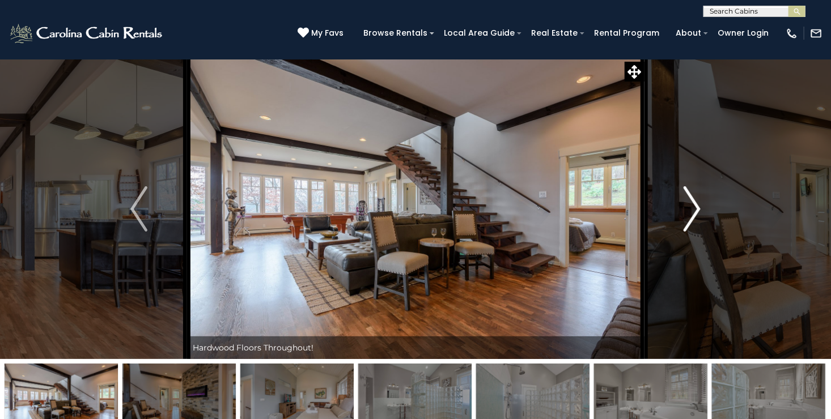
click at [691, 199] on img "Next" at bounding box center [691, 208] width 17 height 45
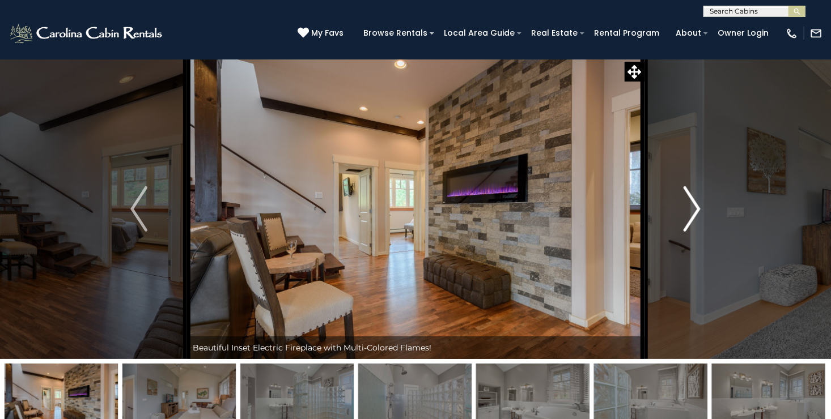
click at [691, 199] on img "Next" at bounding box center [691, 208] width 17 height 45
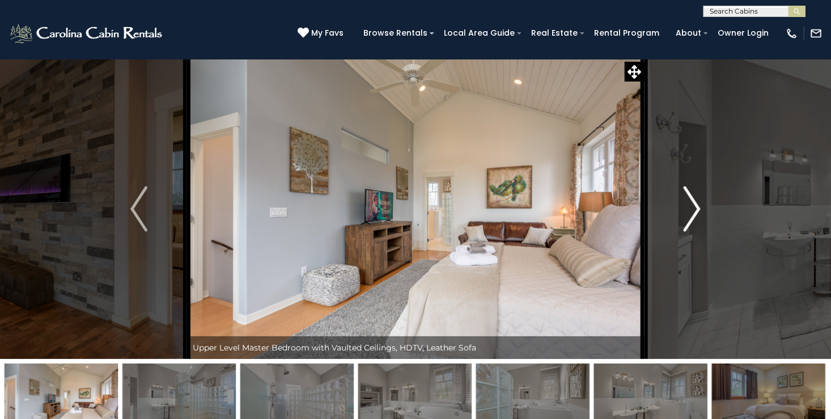
click at [691, 199] on img "Next" at bounding box center [691, 208] width 17 height 45
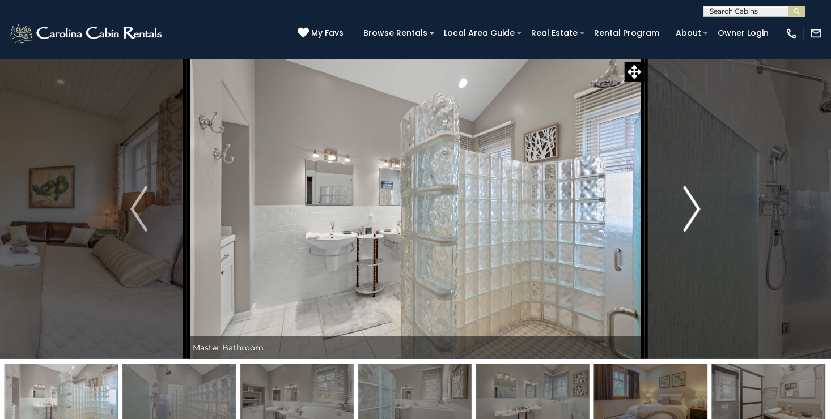
click at [691, 199] on img "Next" at bounding box center [691, 208] width 17 height 45
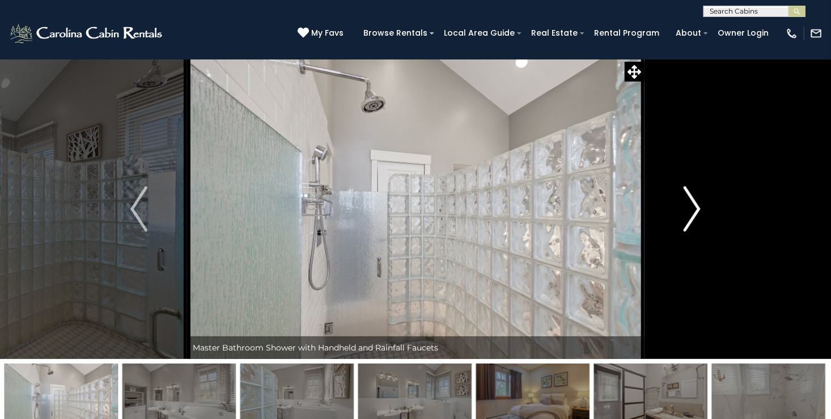
click at [691, 199] on img "Next" at bounding box center [691, 208] width 17 height 45
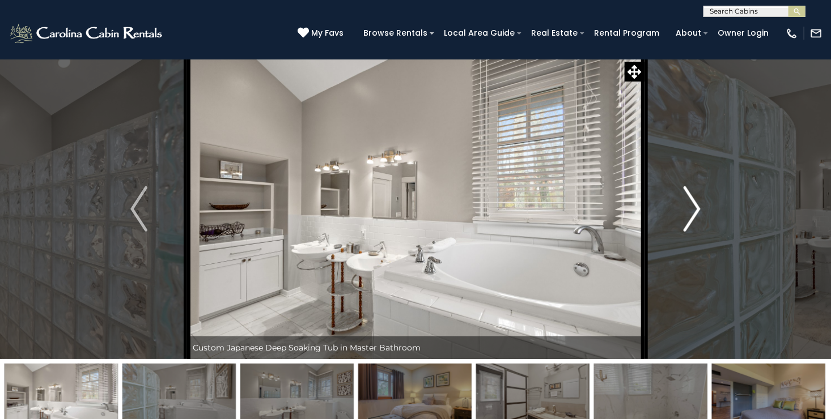
click at [691, 199] on img "Next" at bounding box center [691, 208] width 17 height 45
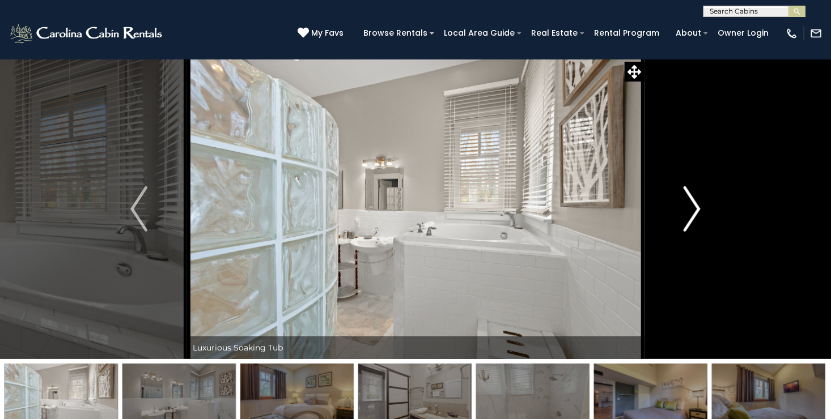
click at [691, 199] on img "Next" at bounding box center [691, 208] width 17 height 45
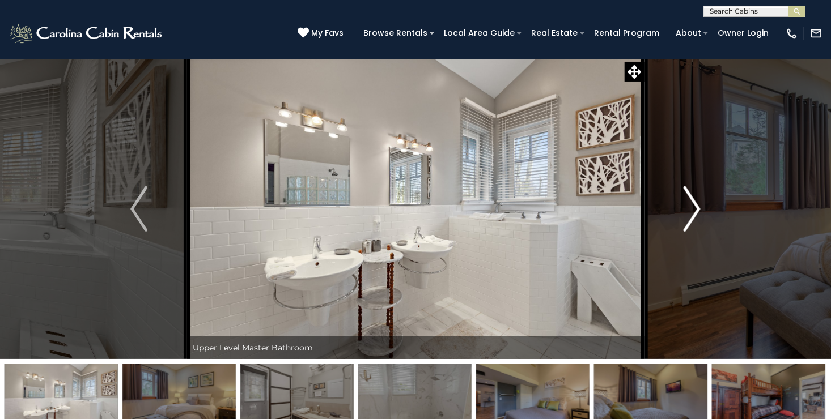
click at [691, 199] on img "Next" at bounding box center [691, 208] width 17 height 45
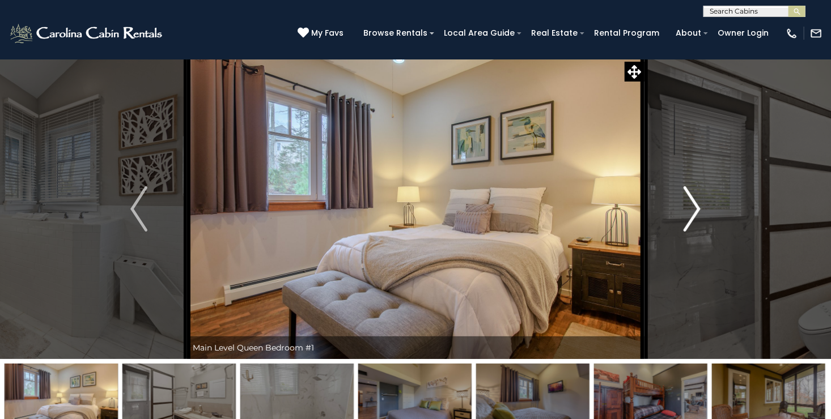
click at [691, 199] on img "Next" at bounding box center [691, 208] width 17 height 45
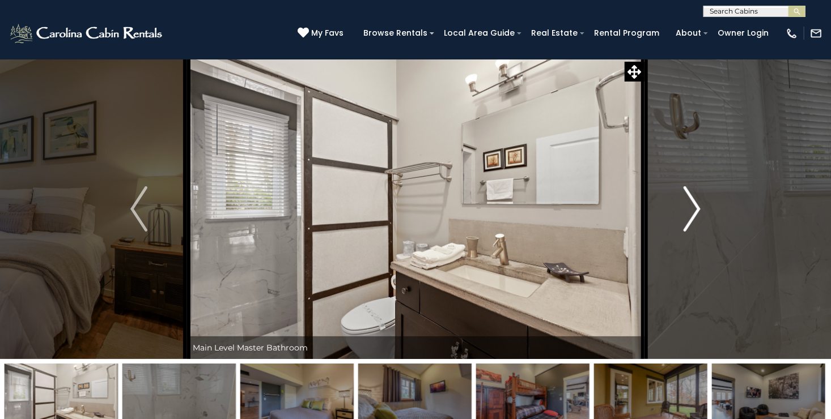
click at [691, 199] on img "Next" at bounding box center [691, 208] width 17 height 45
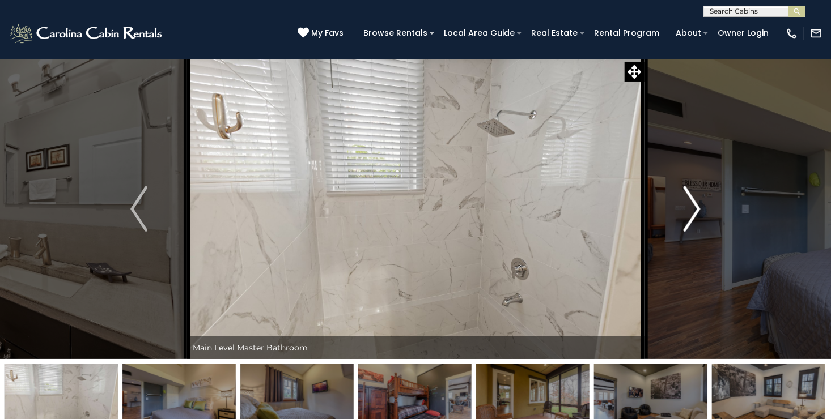
click at [691, 199] on img "Next" at bounding box center [691, 208] width 17 height 45
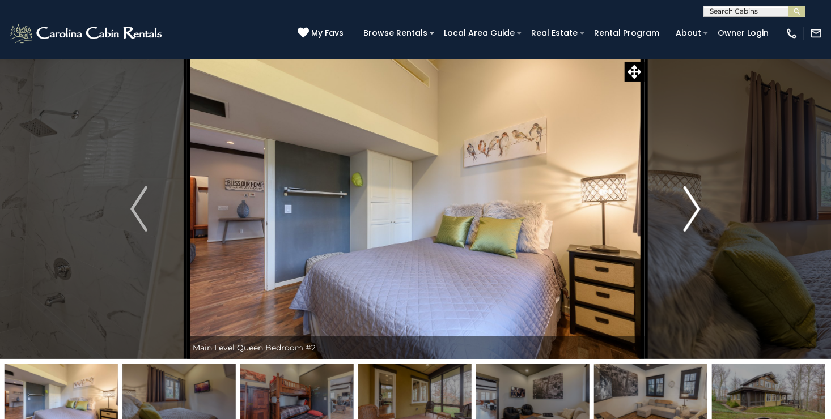
click at [691, 199] on img "Next" at bounding box center [691, 208] width 17 height 45
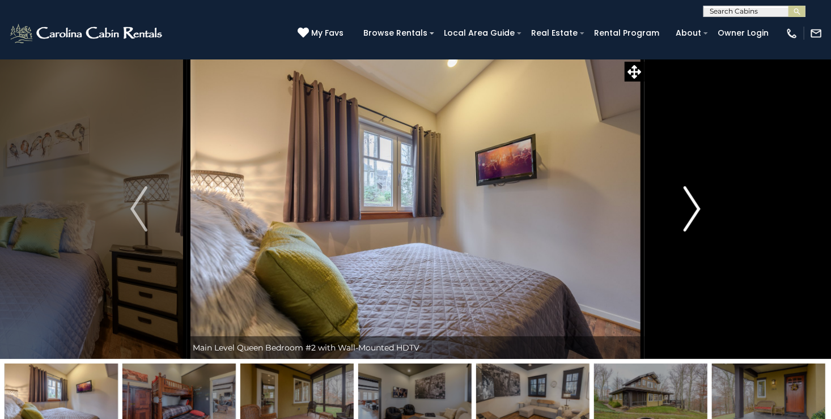
click at [691, 199] on img "Next" at bounding box center [691, 208] width 17 height 45
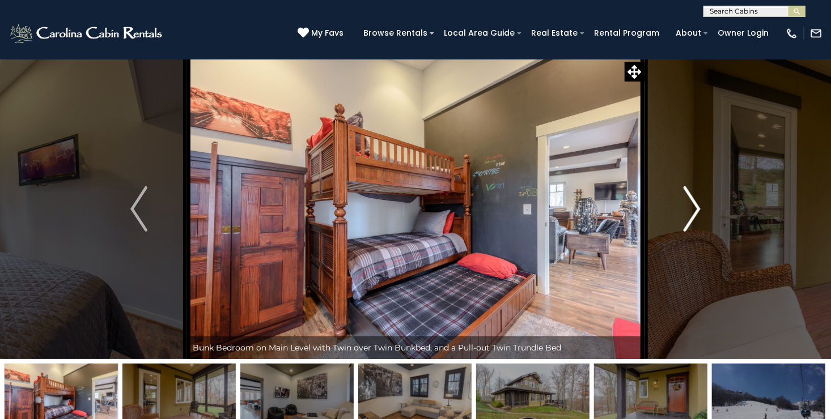
click at [691, 199] on img "Next" at bounding box center [691, 208] width 17 height 45
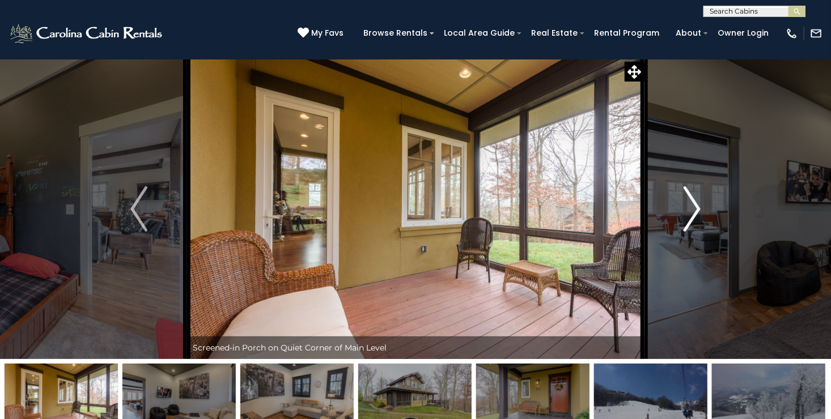
click at [691, 199] on img "Next" at bounding box center [691, 208] width 17 height 45
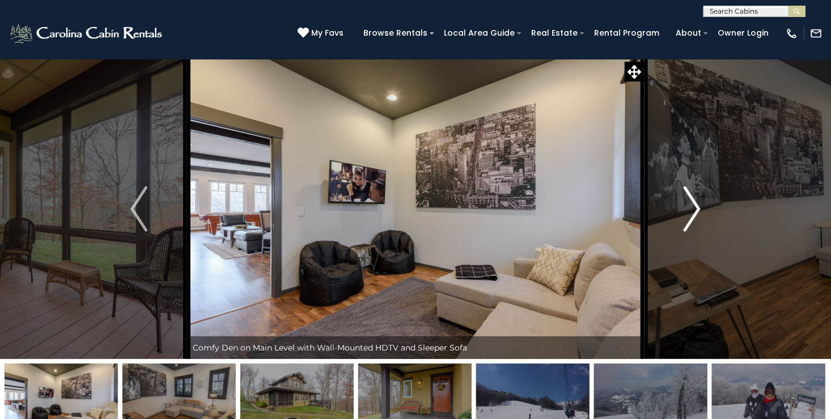
click at [691, 199] on img "Next" at bounding box center [691, 208] width 17 height 45
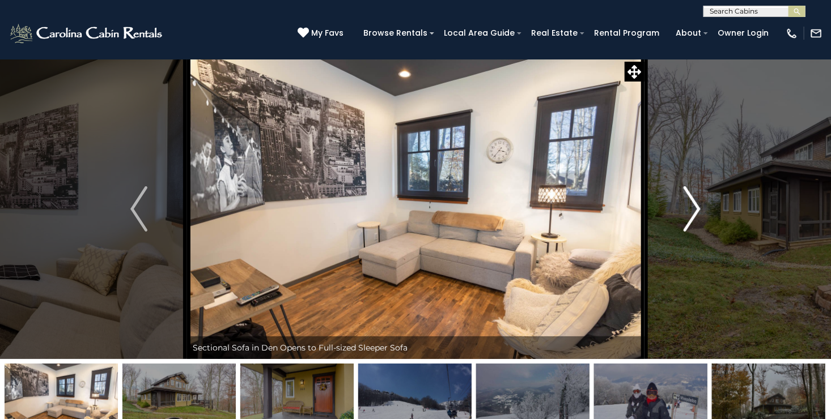
click at [691, 199] on img "Next" at bounding box center [691, 208] width 17 height 45
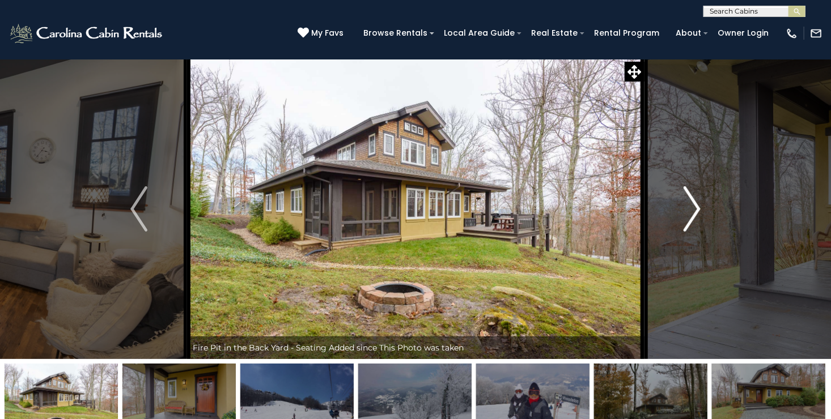
click at [691, 199] on img "Next" at bounding box center [691, 208] width 17 height 45
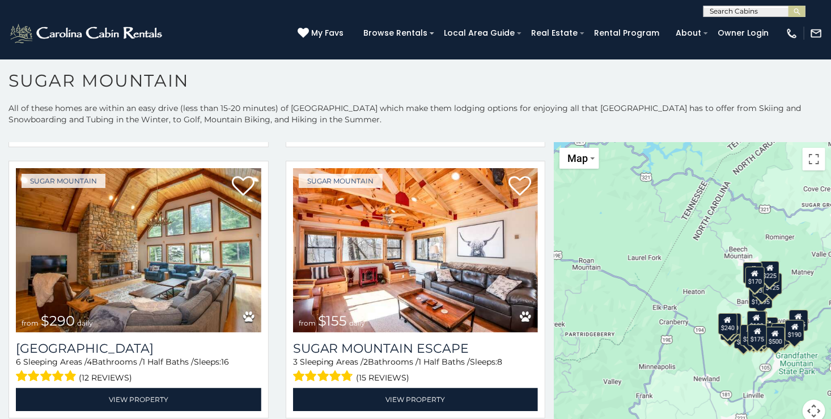
scroll to position [1370, 0]
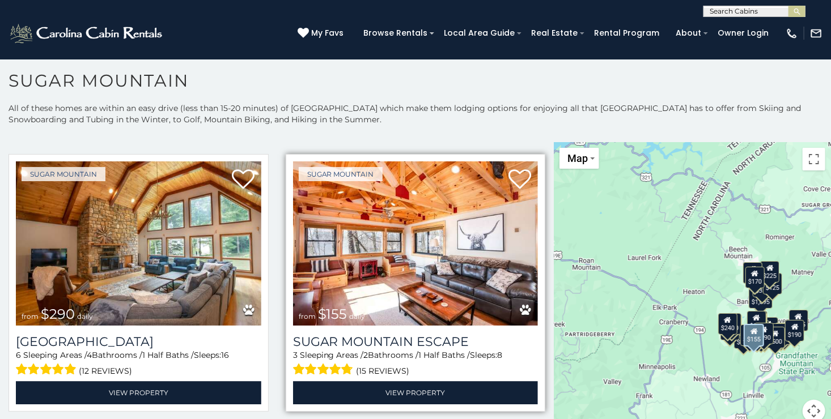
click at [386, 269] on img at bounding box center [415, 243] width 245 height 164
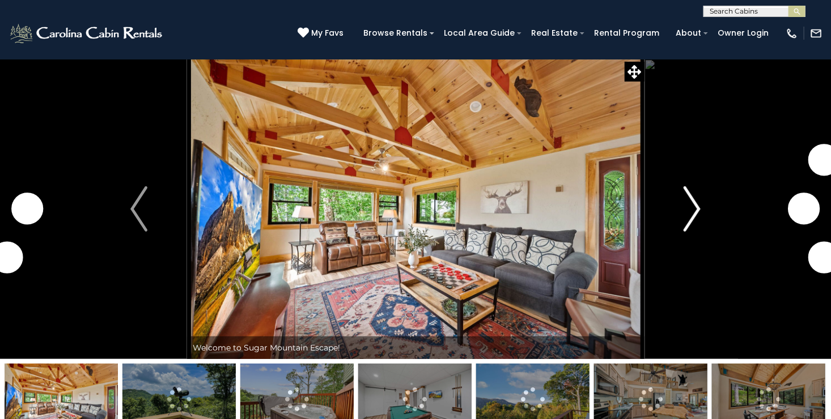
click at [688, 202] on img "Next" at bounding box center [691, 208] width 17 height 45
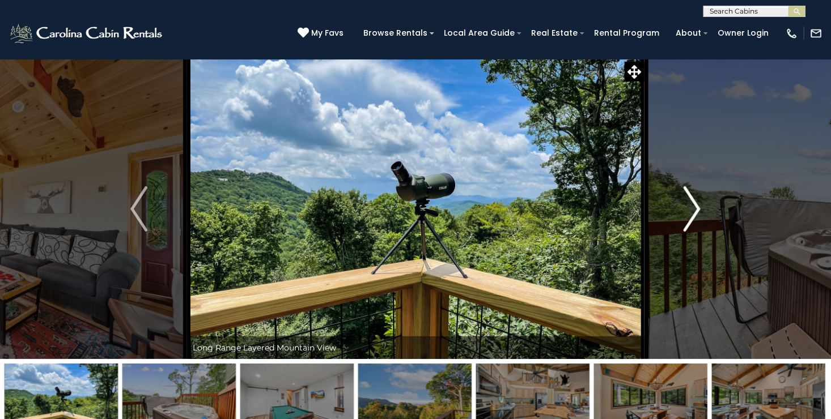
click at [688, 202] on img "Next" at bounding box center [691, 208] width 17 height 45
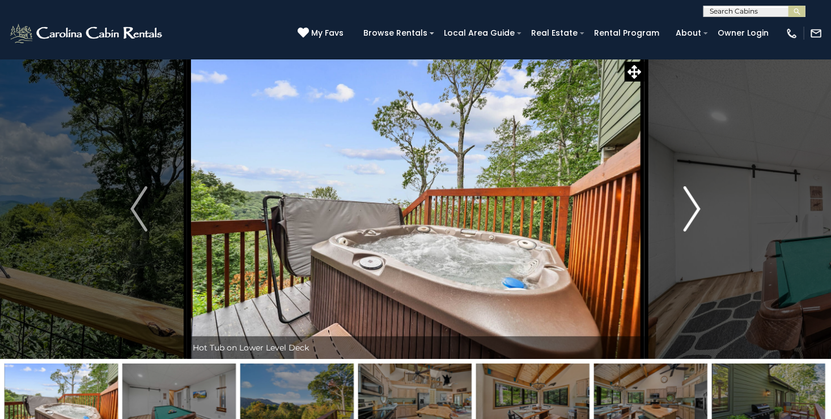
click at [688, 202] on img "Next" at bounding box center [691, 208] width 17 height 45
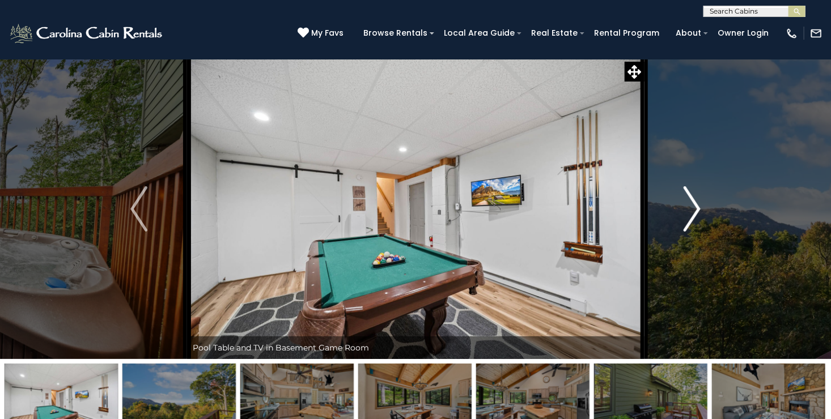
click at [688, 202] on img "Next" at bounding box center [691, 208] width 17 height 45
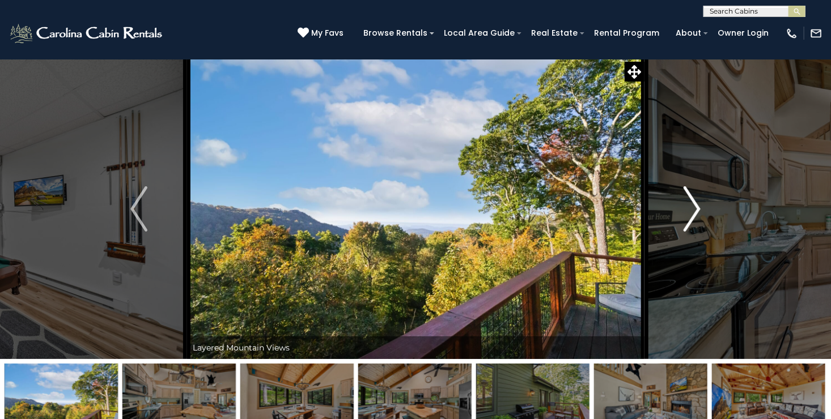
click at [688, 202] on img "Next" at bounding box center [691, 208] width 17 height 45
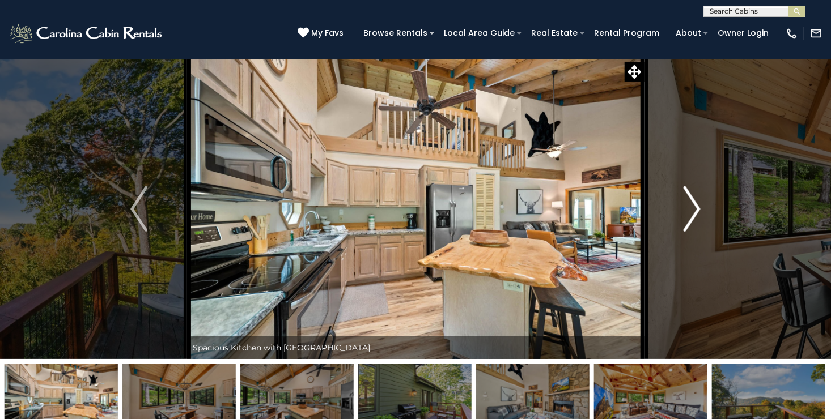
click at [688, 202] on img "Next" at bounding box center [691, 208] width 17 height 45
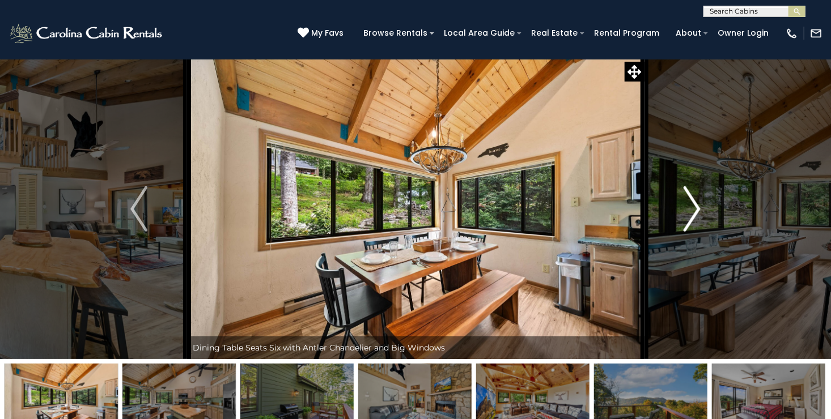
click at [688, 202] on img "Next" at bounding box center [691, 208] width 17 height 45
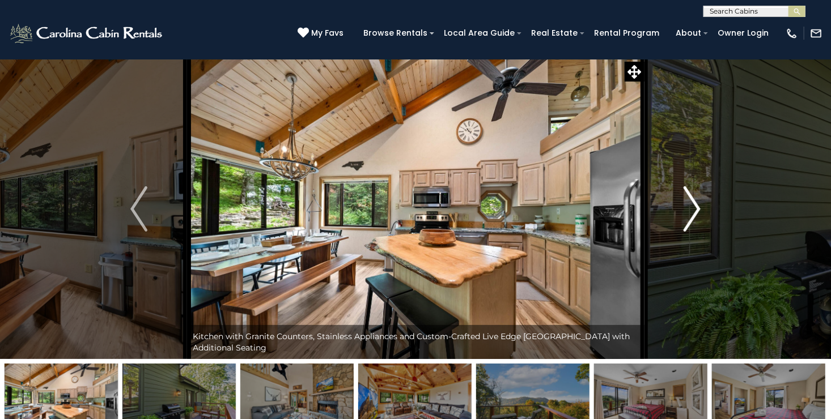
click at [688, 202] on img "Next" at bounding box center [691, 208] width 17 height 45
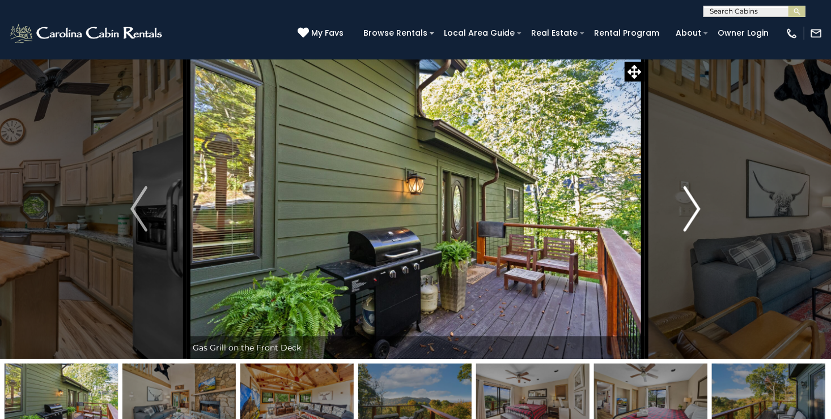
click at [688, 202] on img "Next" at bounding box center [691, 208] width 17 height 45
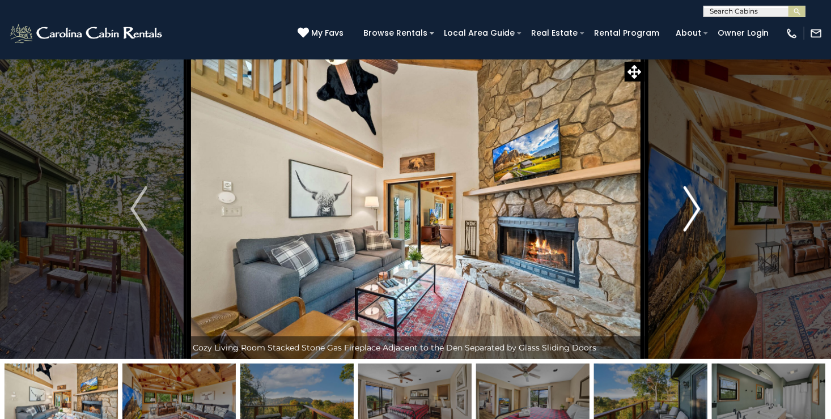
click at [688, 202] on img "Next" at bounding box center [691, 208] width 17 height 45
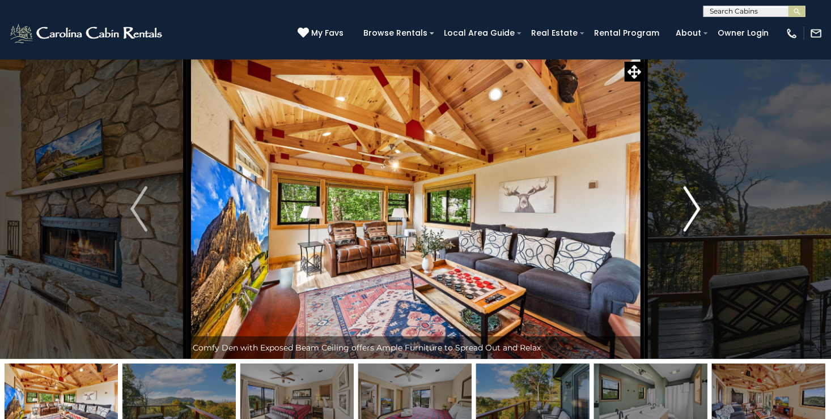
click at [688, 202] on img "Next" at bounding box center [691, 208] width 17 height 45
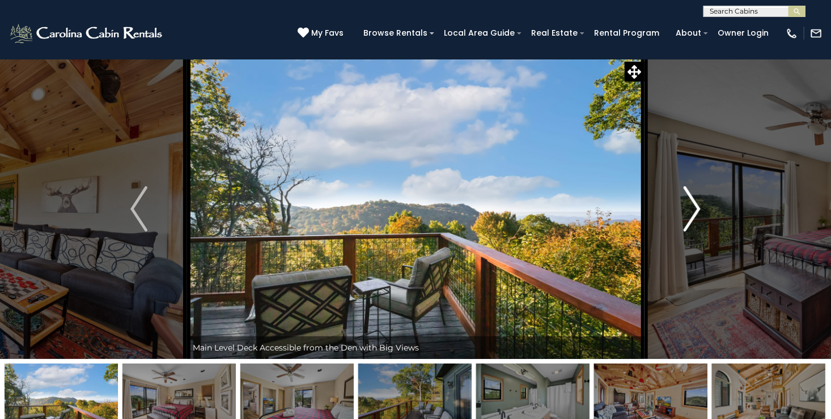
click at [693, 205] on img "Next" at bounding box center [691, 208] width 17 height 45
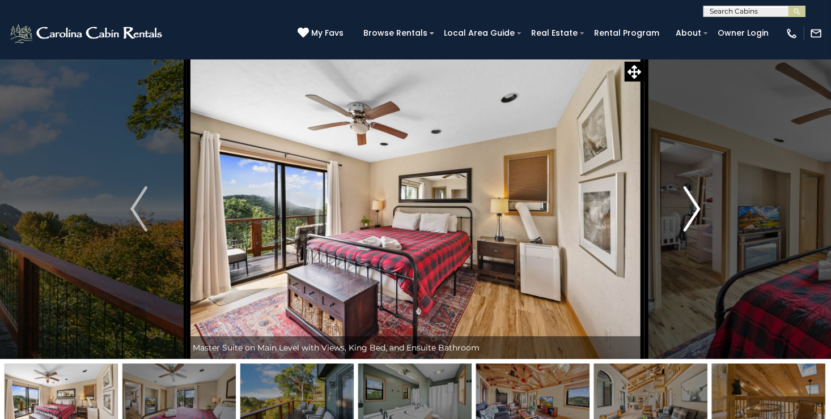
click at [693, 205] on img "Next" at bounding box center [691, 208] width 17 height 45
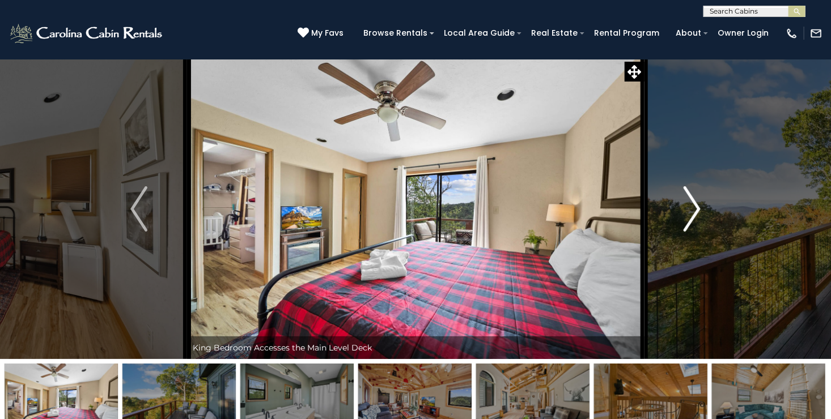
click at [693, 205] on img "Next" at bounding box center [691, 208] width 17 height 45
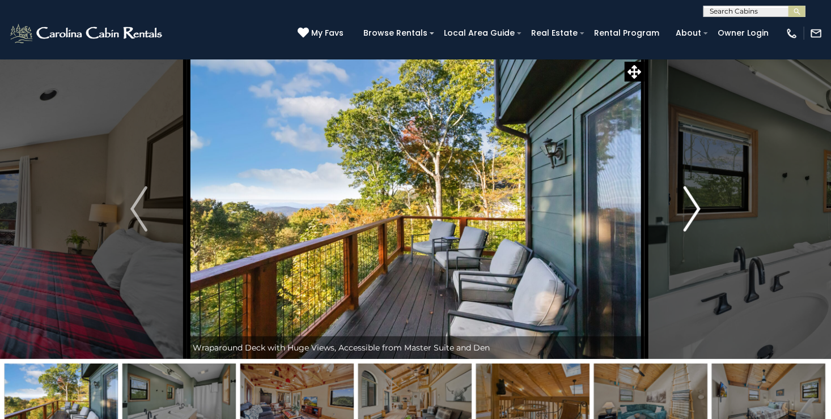
click at [693, 205] on img "Next" at bounding box center [691, 208] width 17 height 45
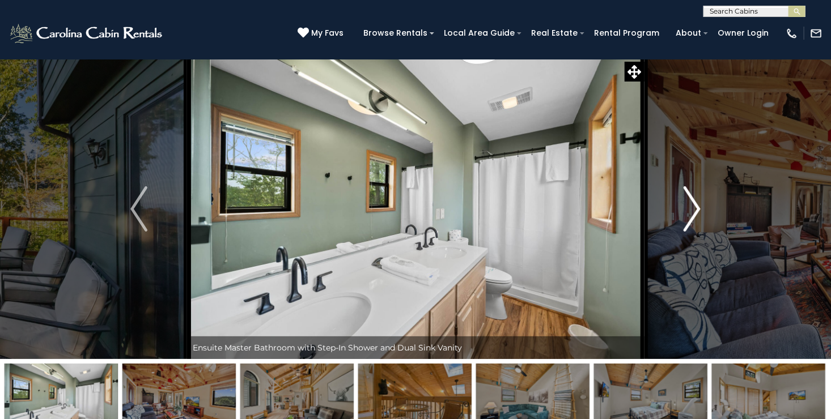
click at [693, 205] on img "Next" at bounding box center [691, 208] width 17 height 45
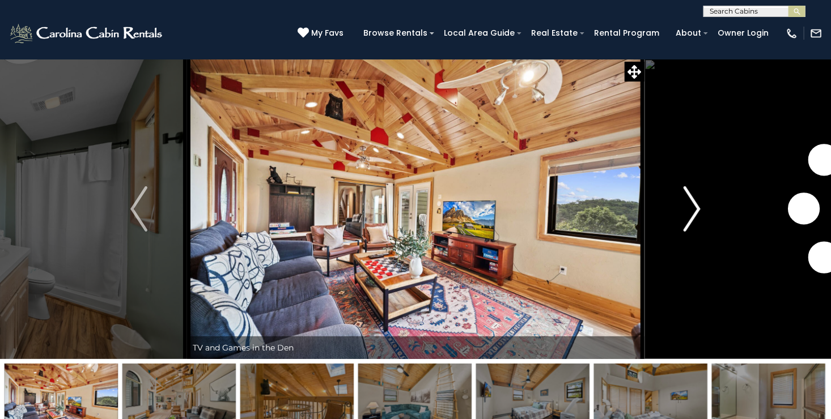
click at [693, 205] on img "Next" at bounding box center [691, 208] width 17 height 45
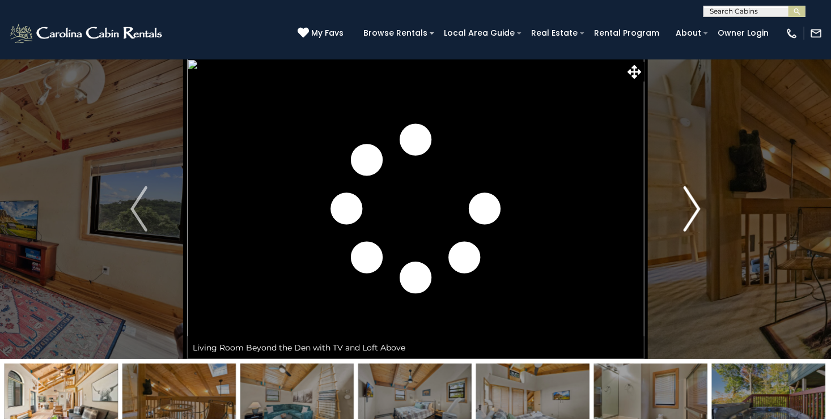
click at [693, 205] on img "Next" at bounding box center [691, 208] width 17 height 45
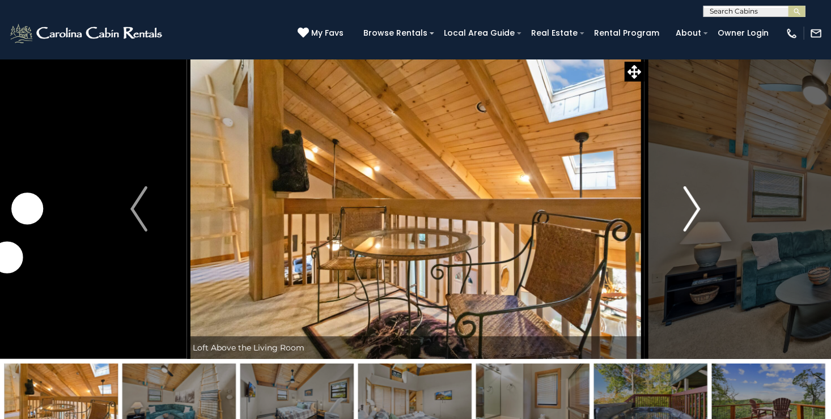
click at [693, 205] on img "Next" at bounding box center [691, 208] width 17 height 45
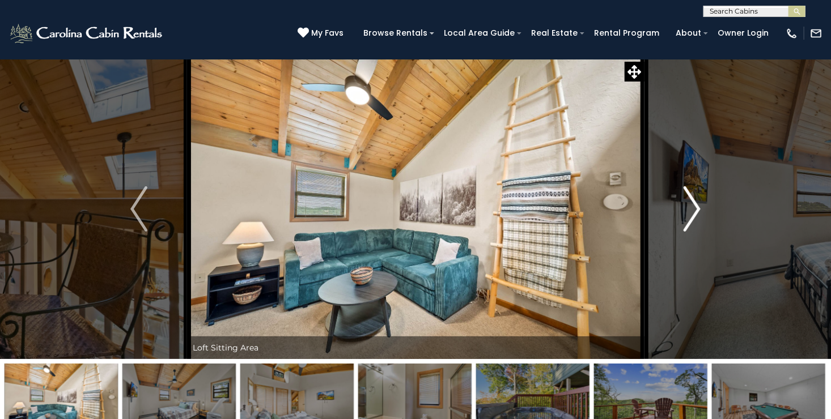
click at [693, 205] on img "Next" at bounding box center [691, 208] width 17 height 45
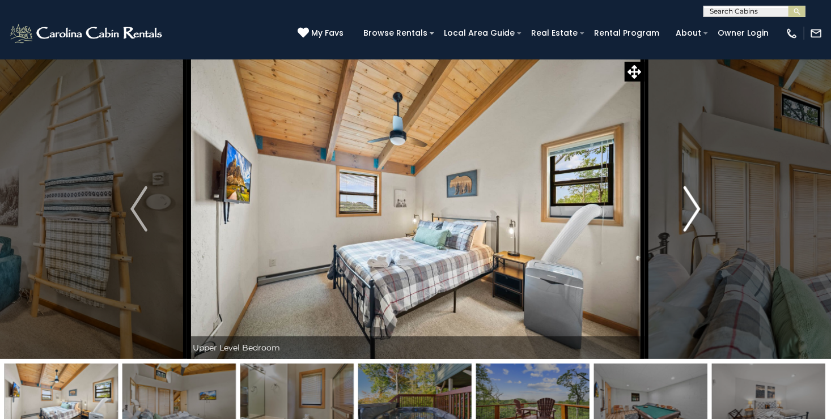
click at [699, 202] on img "Next" at bounding box center [691, 208] width 17 height 45
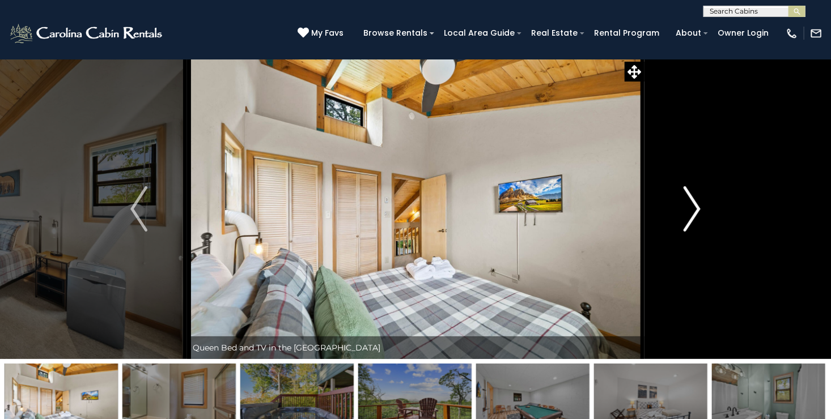
click at [699, 202] on img "Next" at bounding box center [691, 208] width 17 height 45
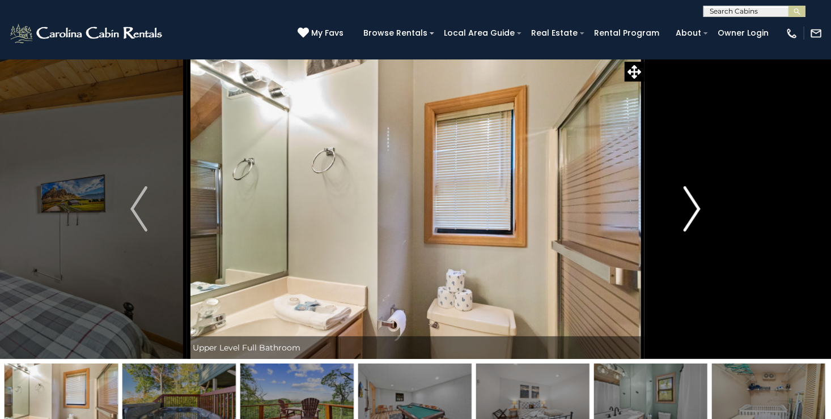
click at [699, 202] on img "Next" at bounding box center [691, 208] width 17 height 45
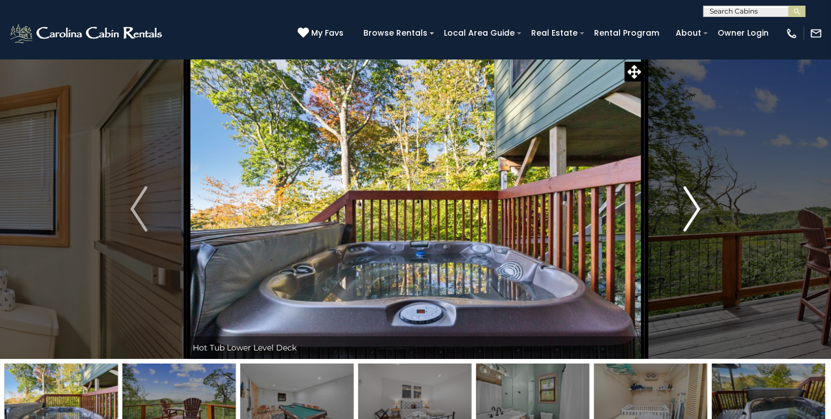
click at [699, 202] on img "Next" at bounding box center [691, 208] width 17 height 45
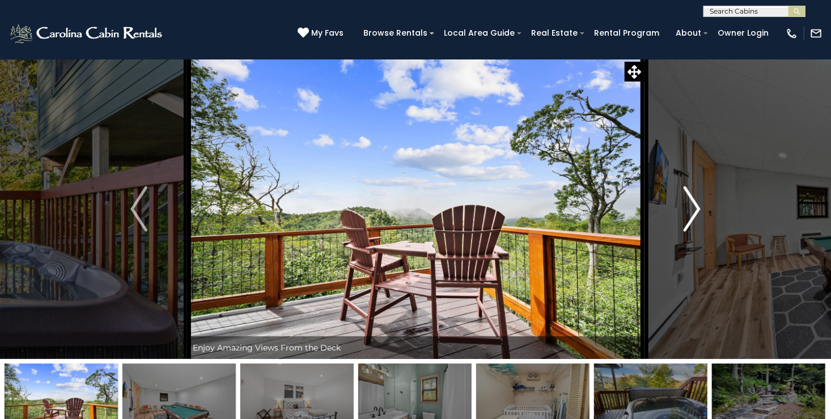
click at [699, 202] on img "Next" at bounding box center [691, 208] width 17 height 45
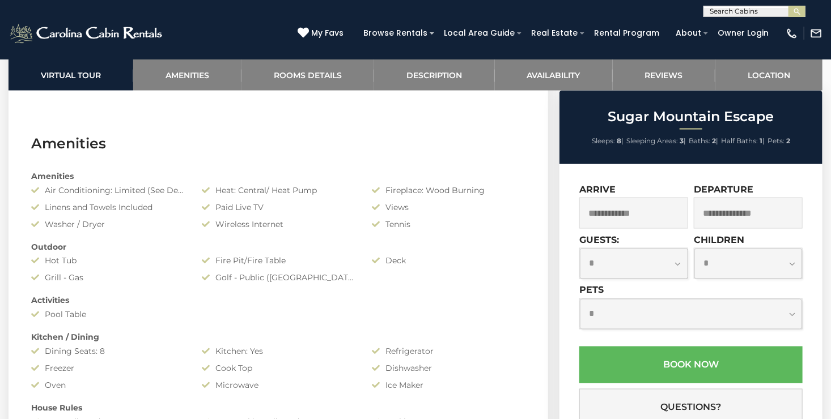
scroll to position [902, 0]
